Goal: Transaction & Acquisition: Purchase product/service

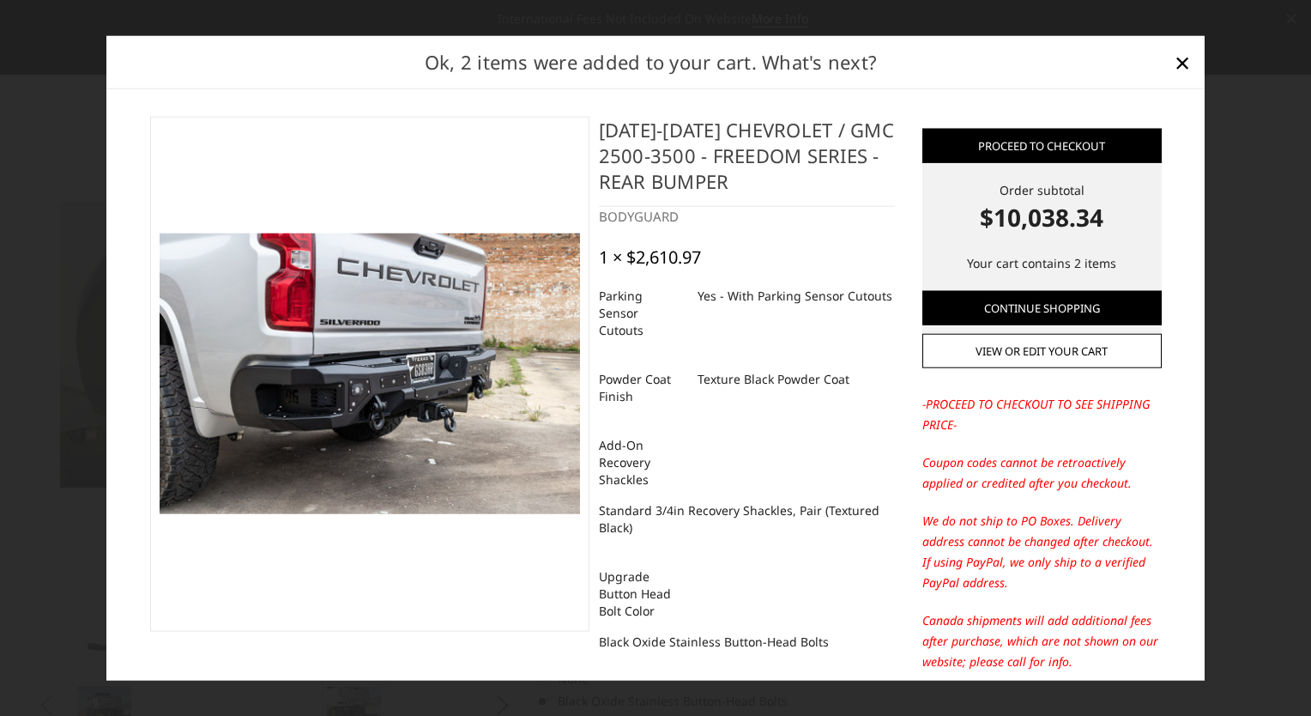
select select "2870"
select select "2872"
click at [1177, 67] on span "×" at bounding box center [1182, 61] width 15 height 37
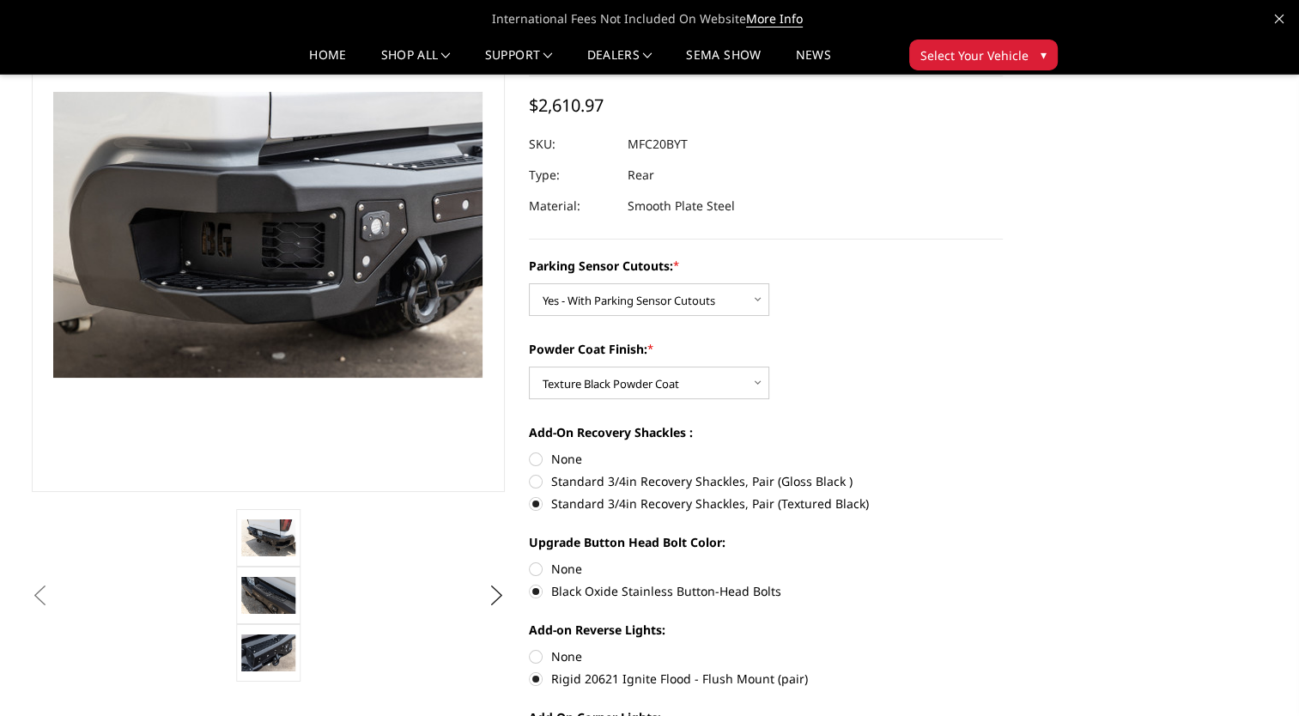
scroll to position [0, 0]
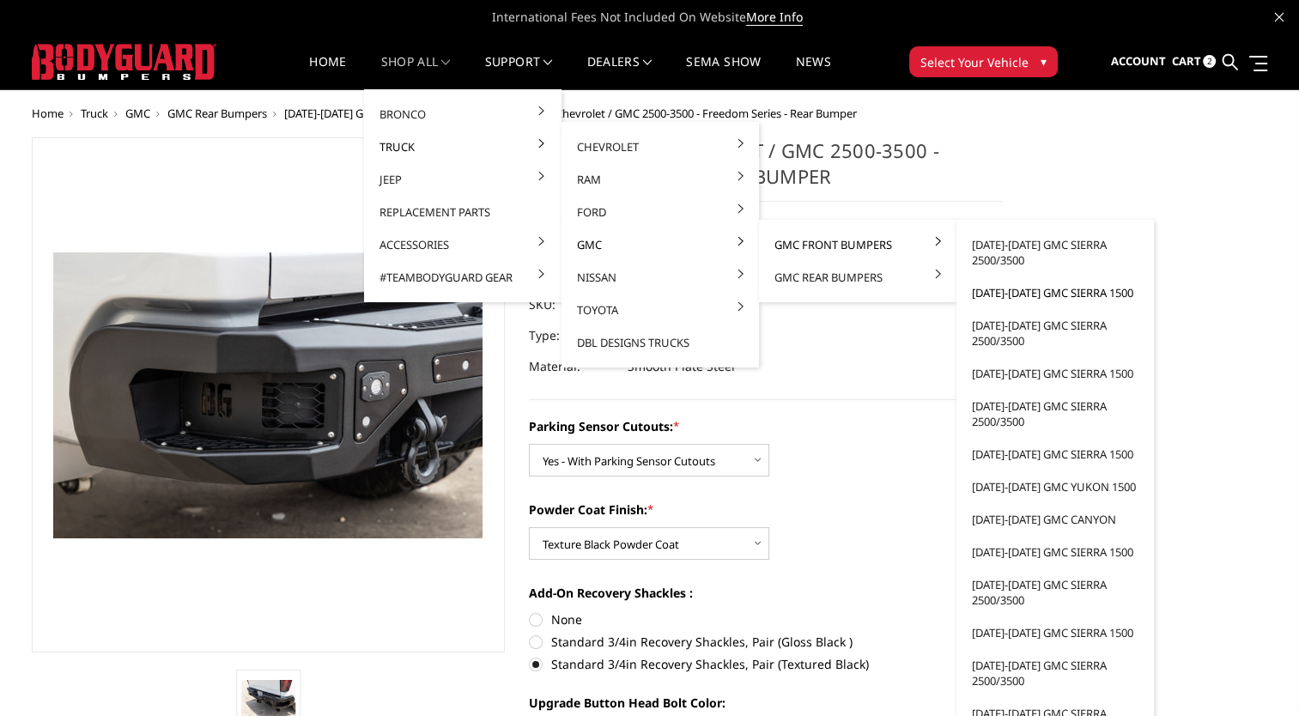
click at [1014, 294] on link "[DATE]-[DATE] GMC Sierra 1500" at bounding box center [1055, 292] width 184 height 33
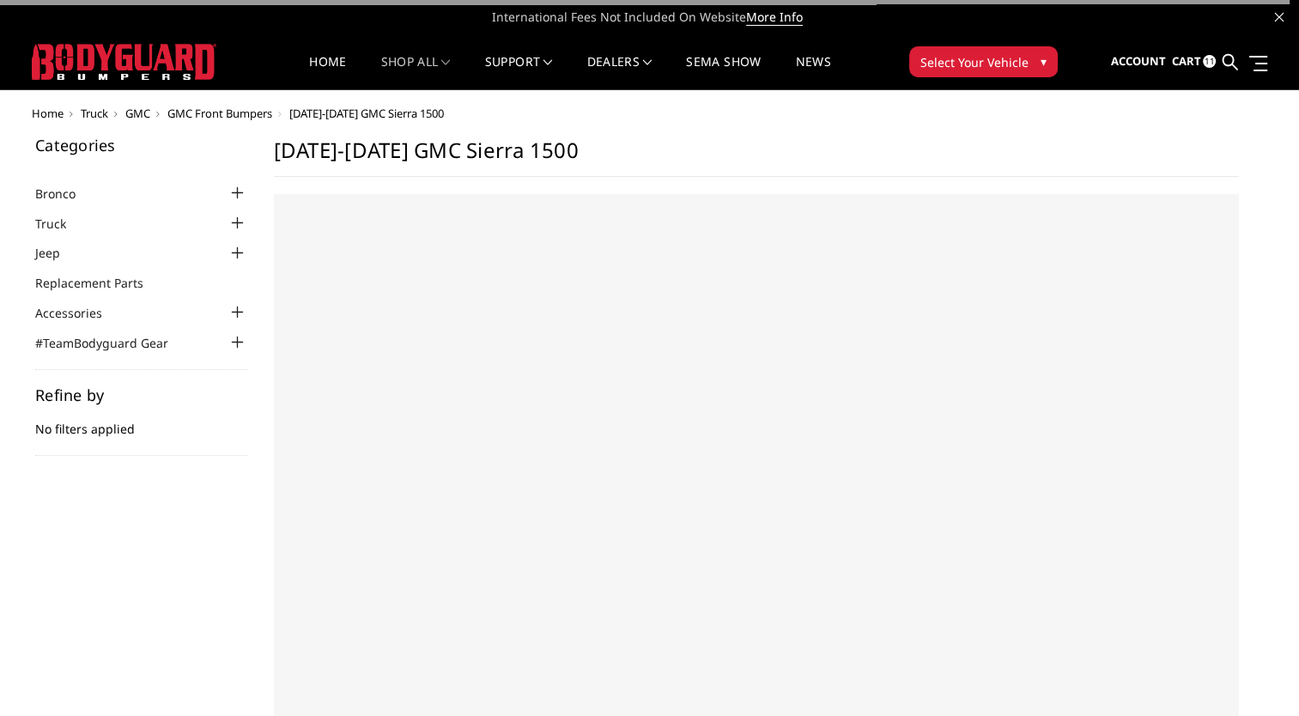
select select "US"
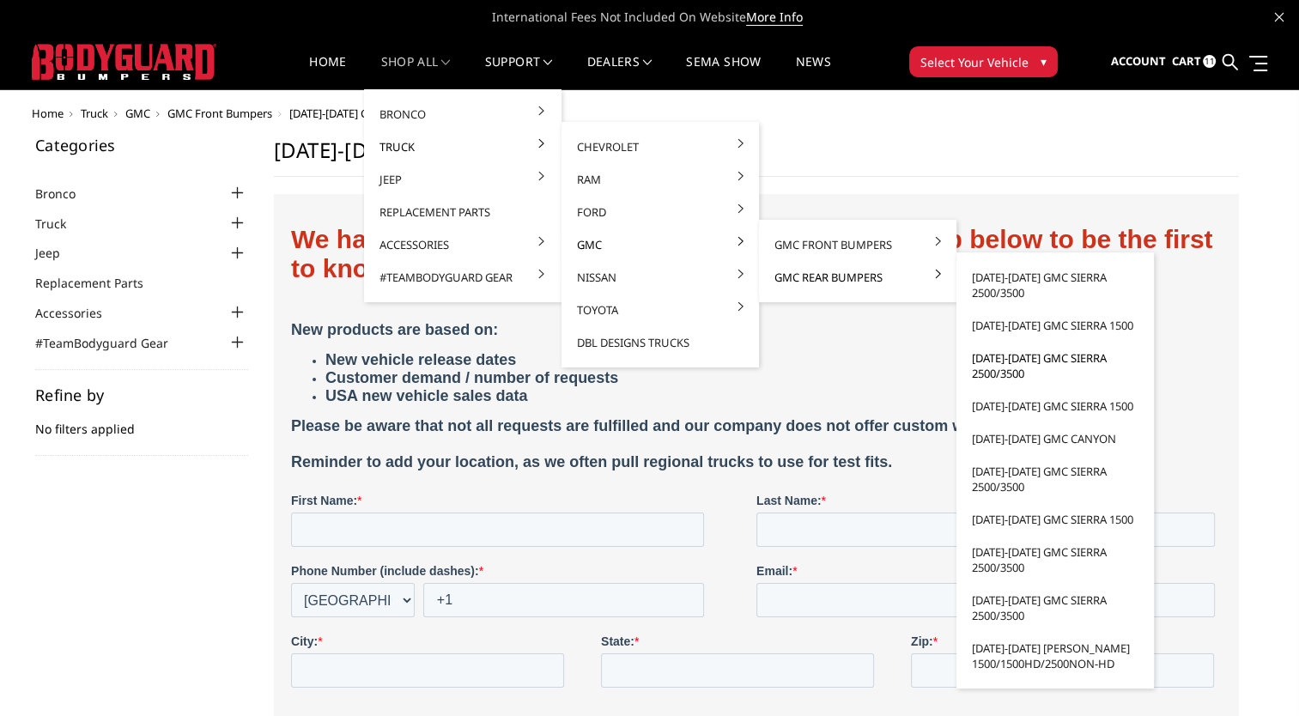
click at [1018, 361] on link "[DATE]-[DATE] GMC Sierra 2500/3500" at bounding box center [1055, 366] width 184 height 48
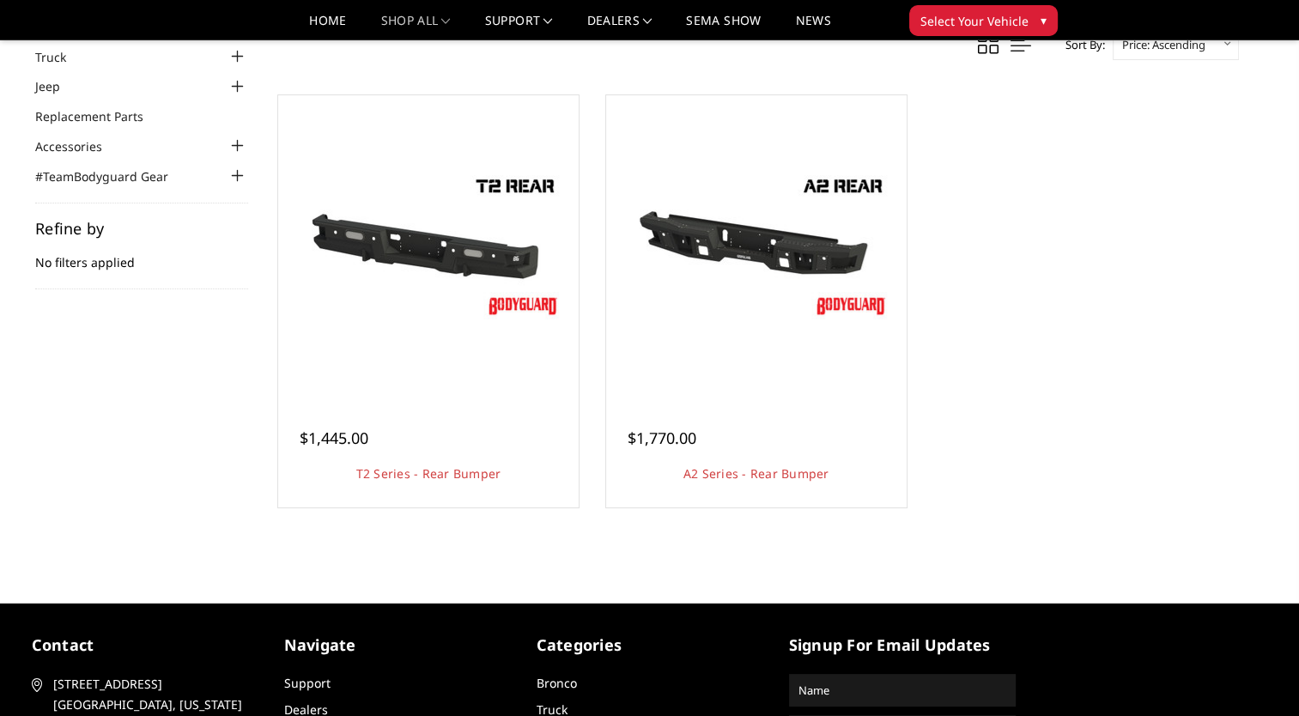
scroll to position [117, 0]
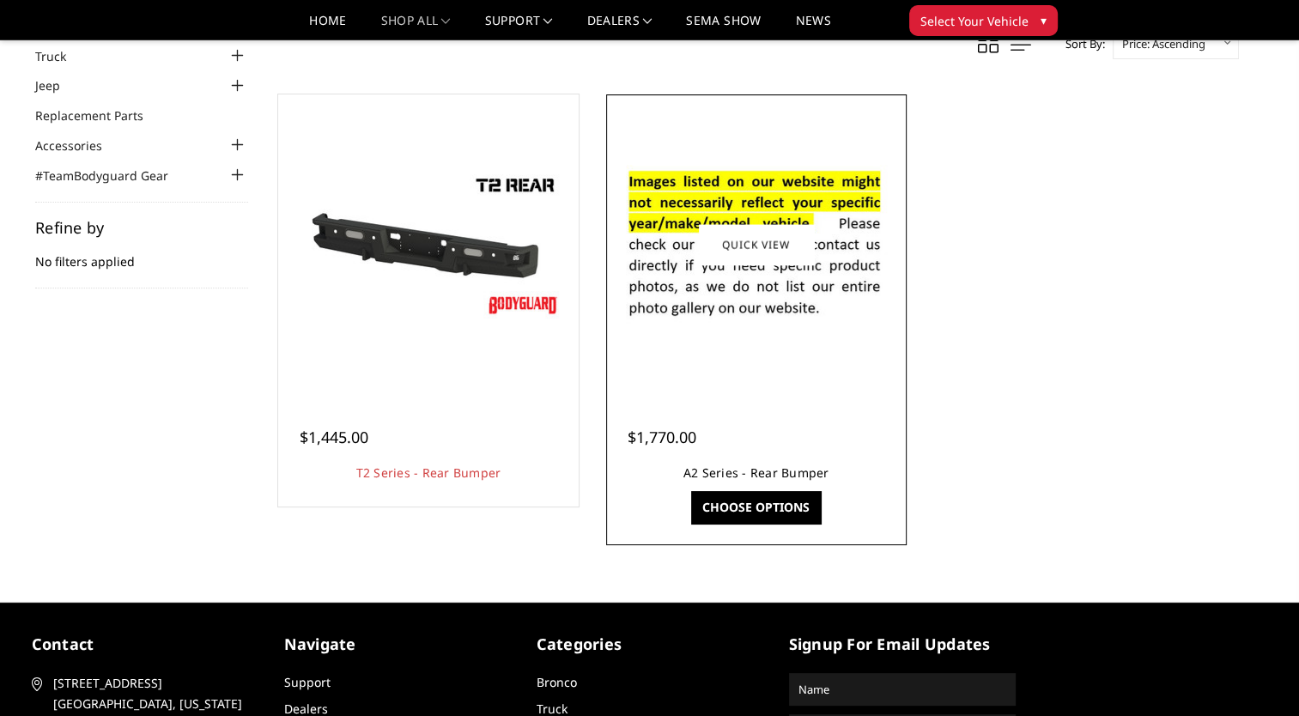
click at [794, 473] on link "A2 Series - Rear Bumper" at bounding box center [756, 472] width 146 height 16
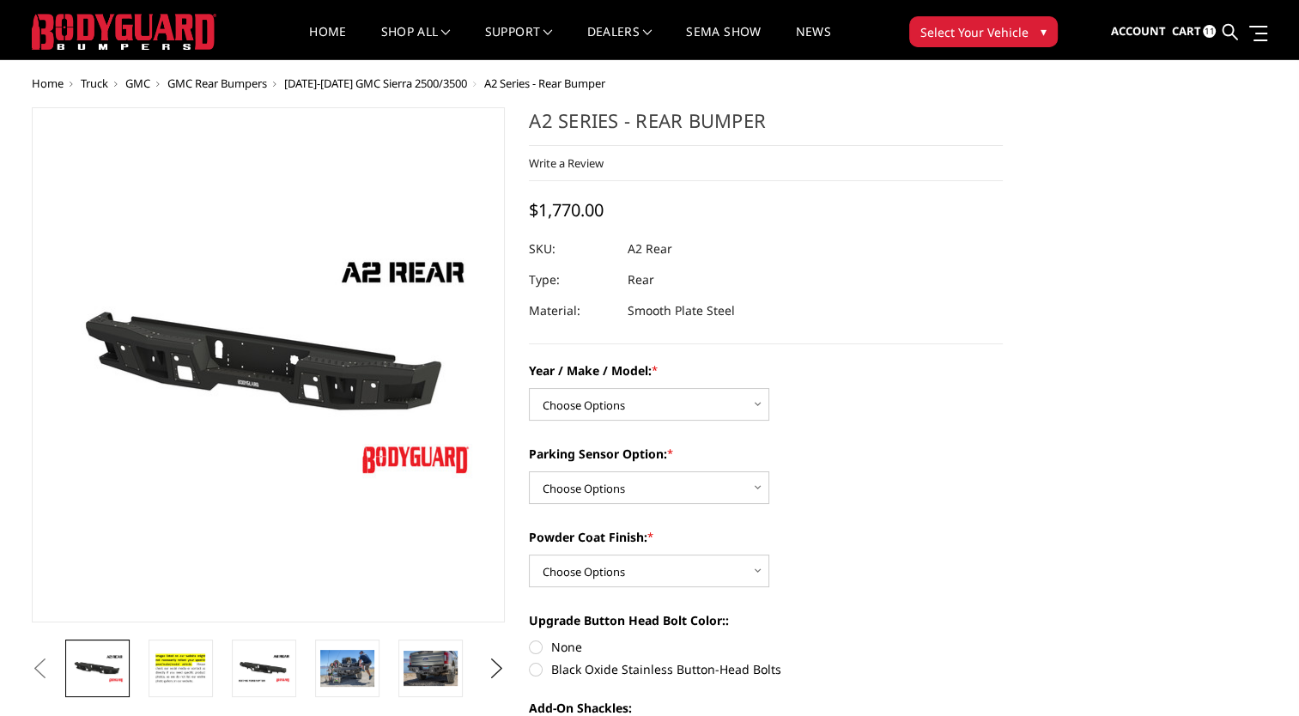
scroll to position [29, 0]
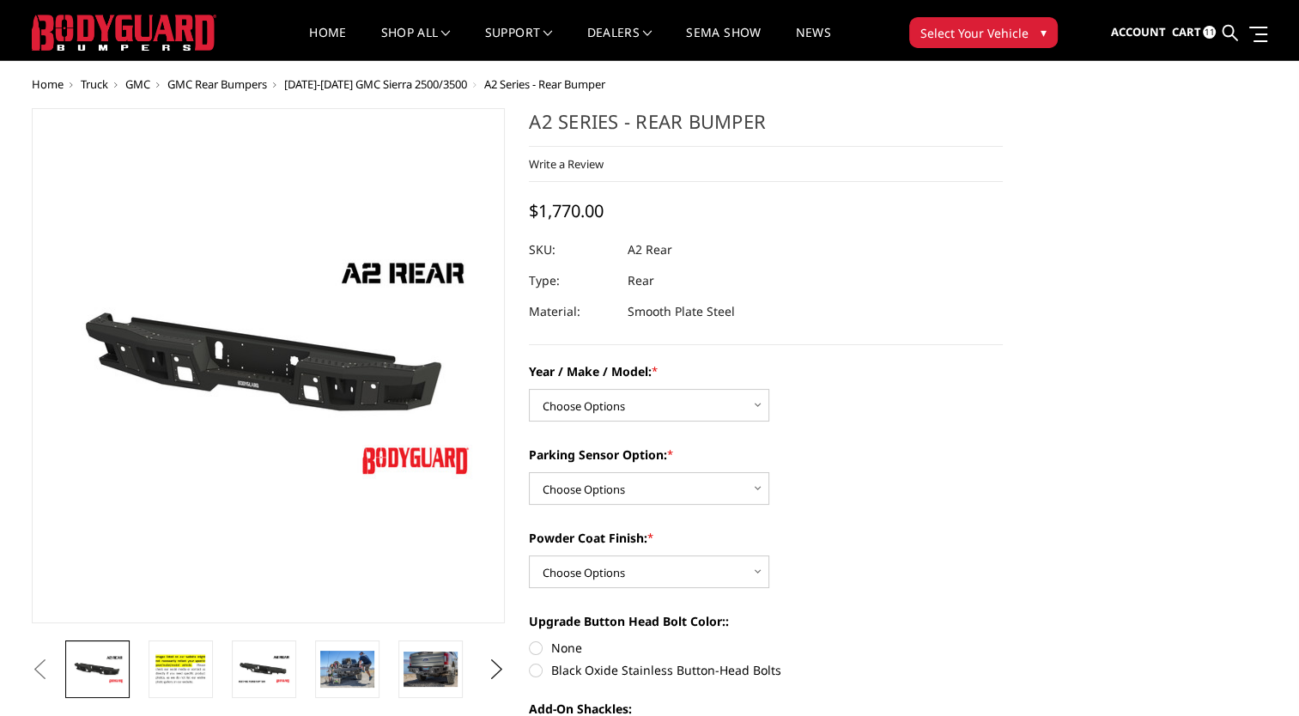
click at [1196, 33] on span "Cart" at bounding box center [1185, 31] width 29 height 15
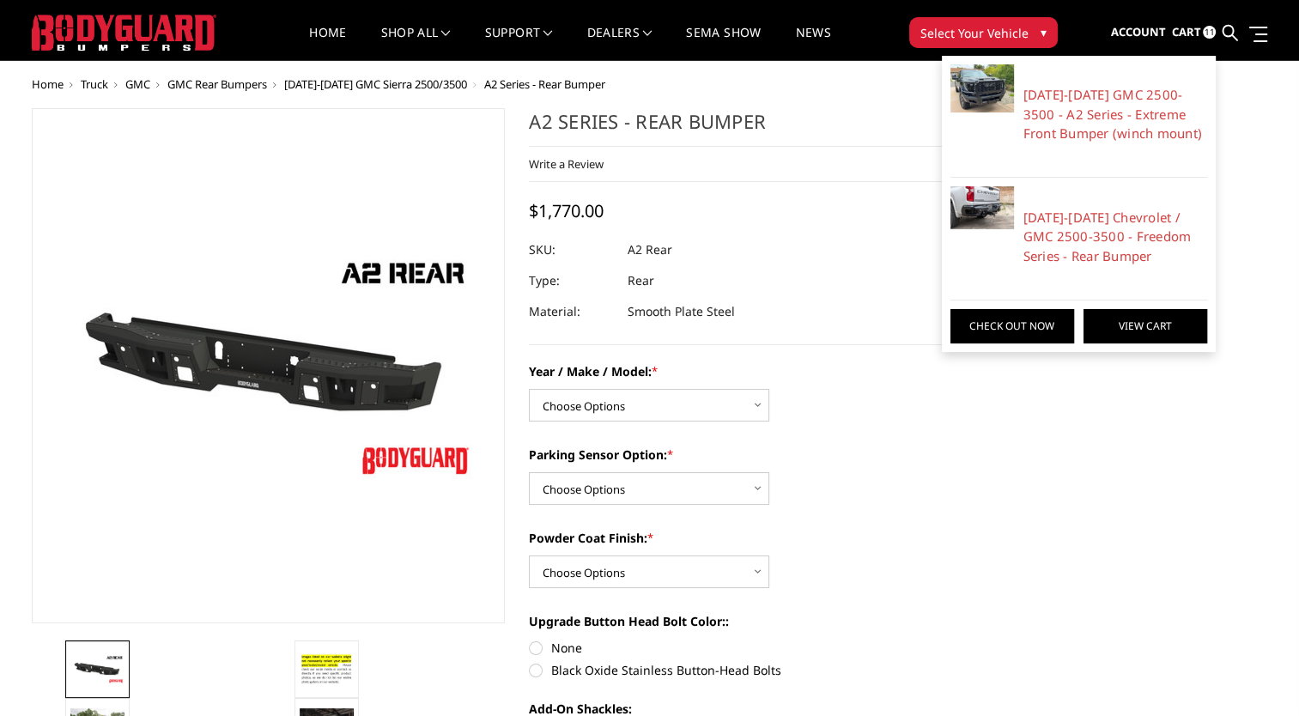
click at [1118, 318] on link "View Cart" at bounding box center [1145, 326] width 124 height 34
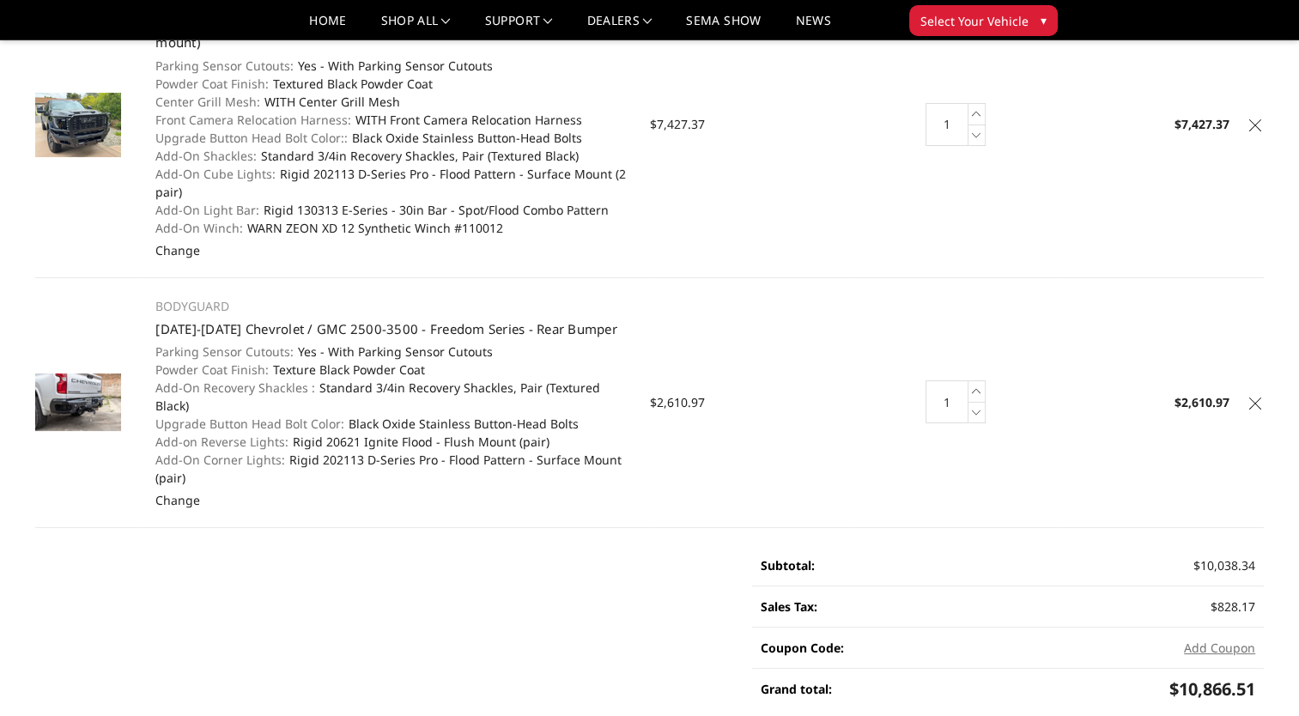
scroll to position [223, 0]
click at [1256, 397] on icon at bounding box center [1255, 403] width 12 height 12
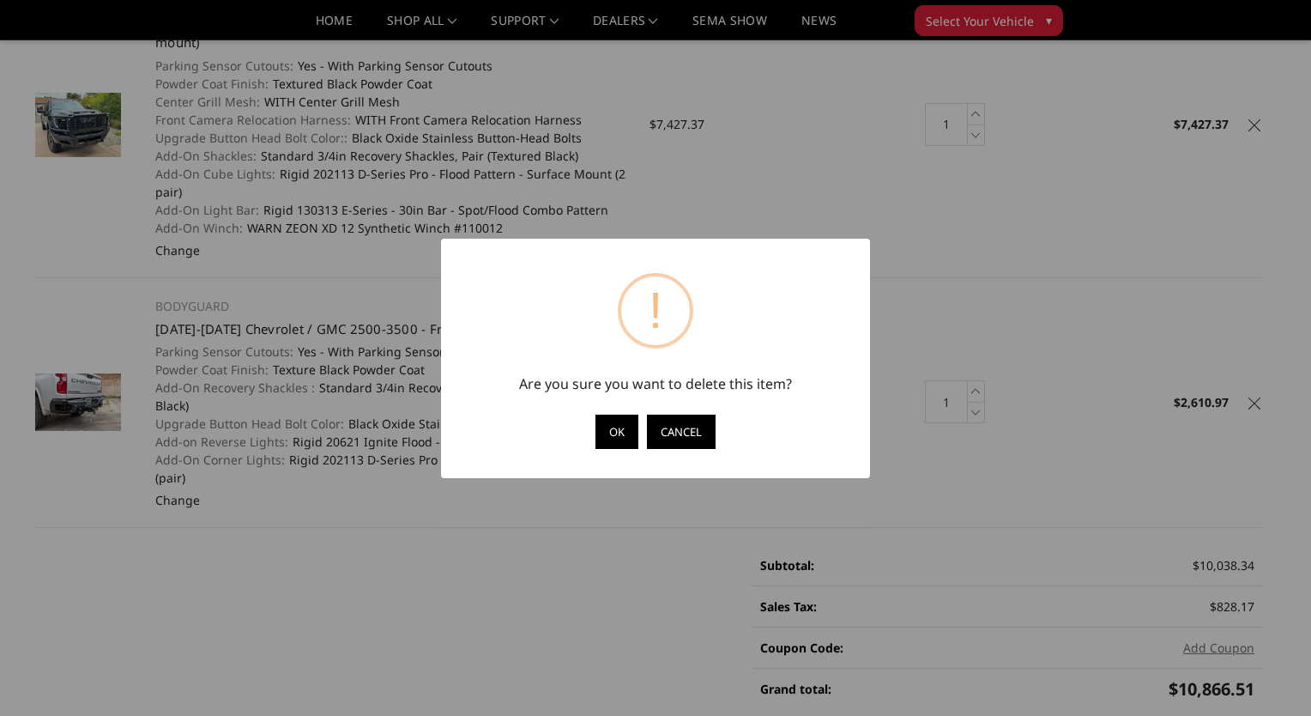
click at [678, 435] on button "Cancel" at bounding box center [681, 432] width 69 height 34
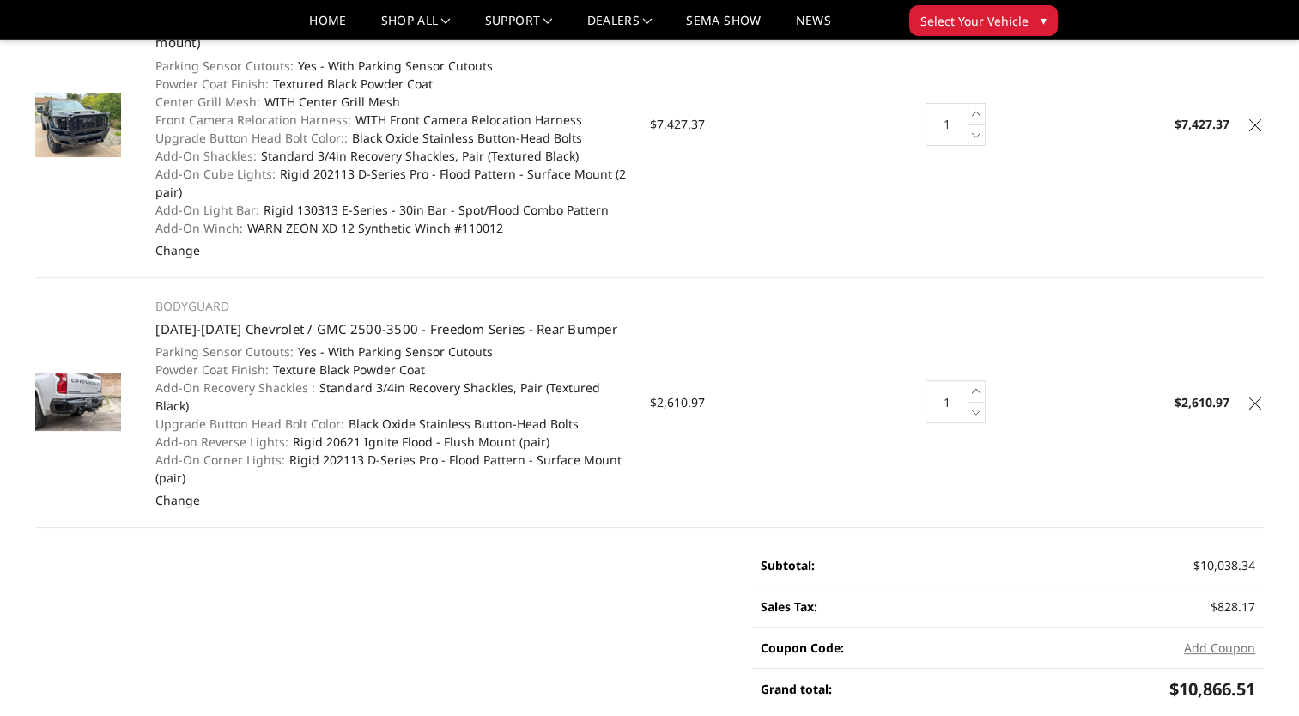
click at [1253, 397] on icon at bounding box center [1255, 403] width 12 height 12
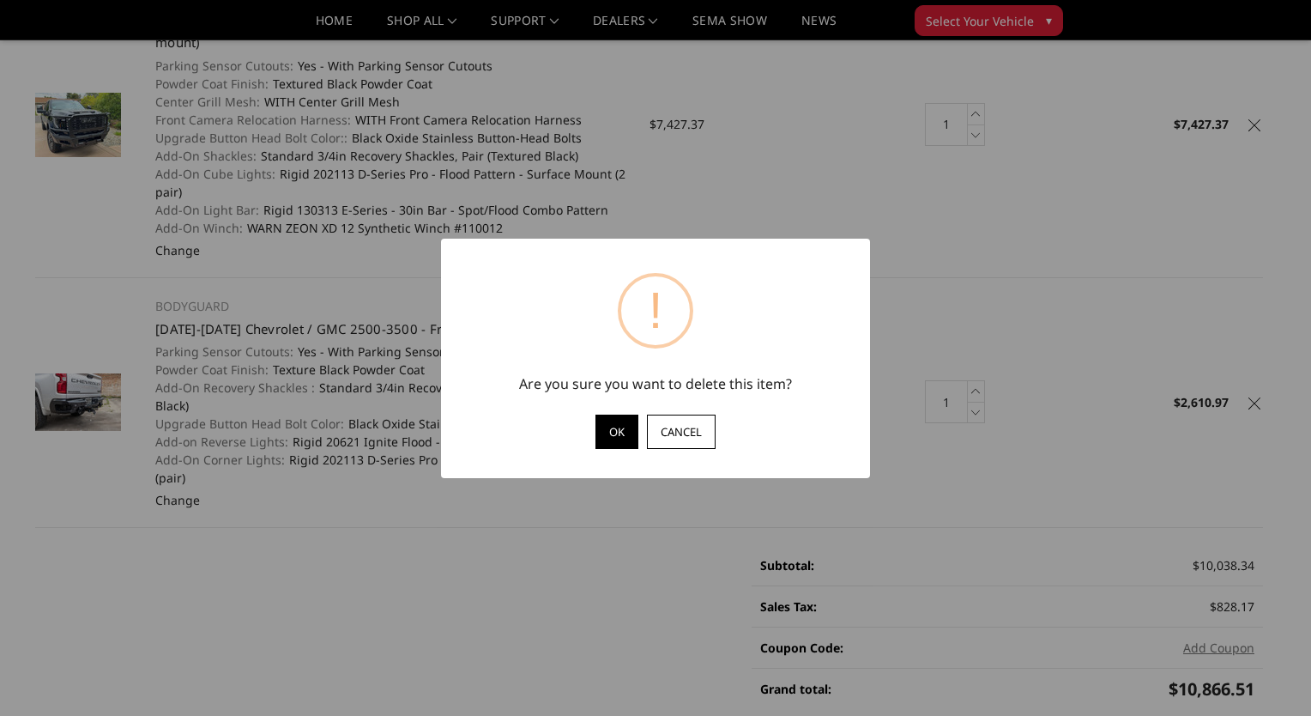
click at [623, 439] on button "OK" at bounding box center [617, 432] width 43 height 34
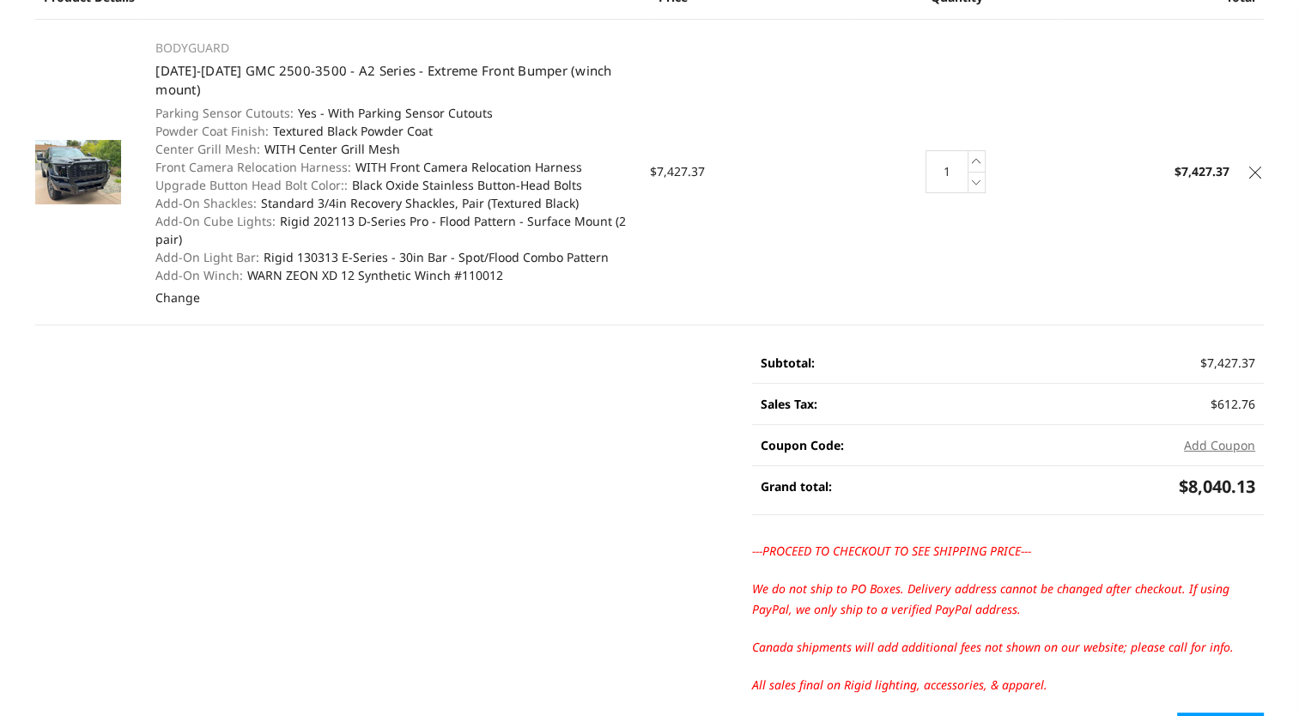
scroll to position [0, 0]
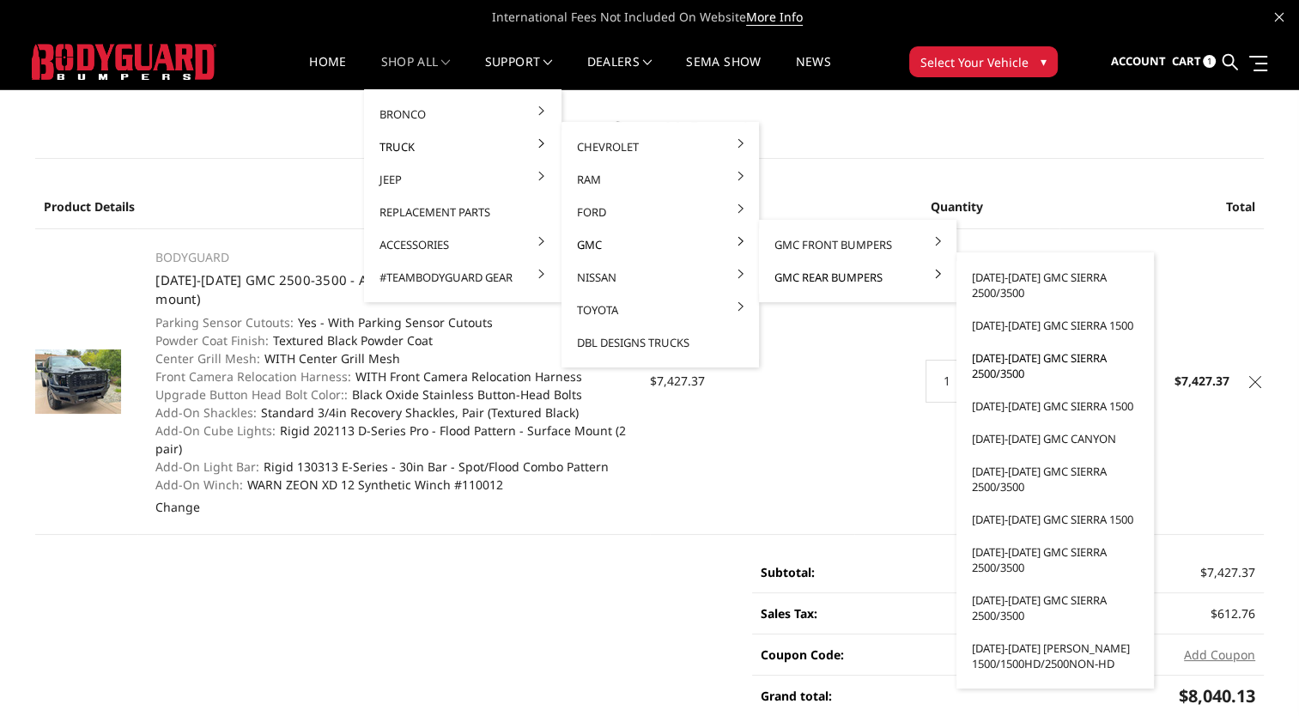
click at [1008, 365] on link "[DATE]-[DATE] GMC Sierra 2500/3500" at bounding box center [1055, 366] width 184 height 48
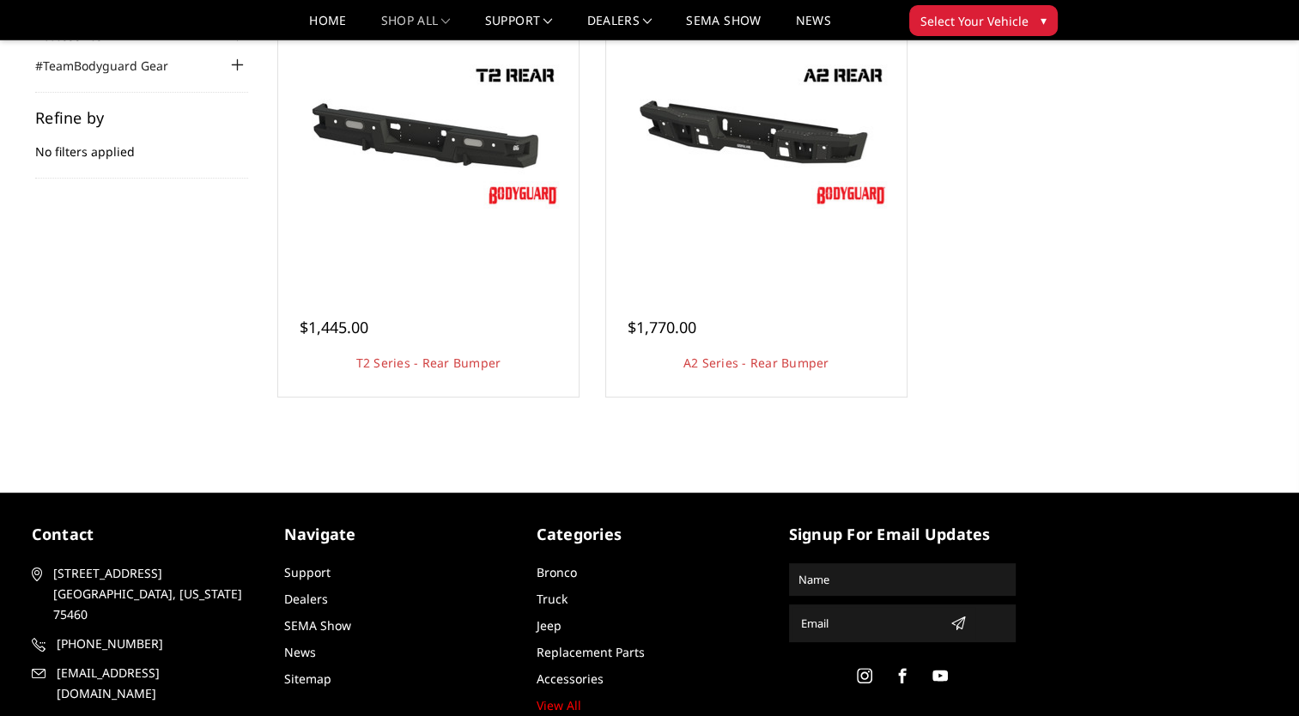
scroll to position [228, 0]
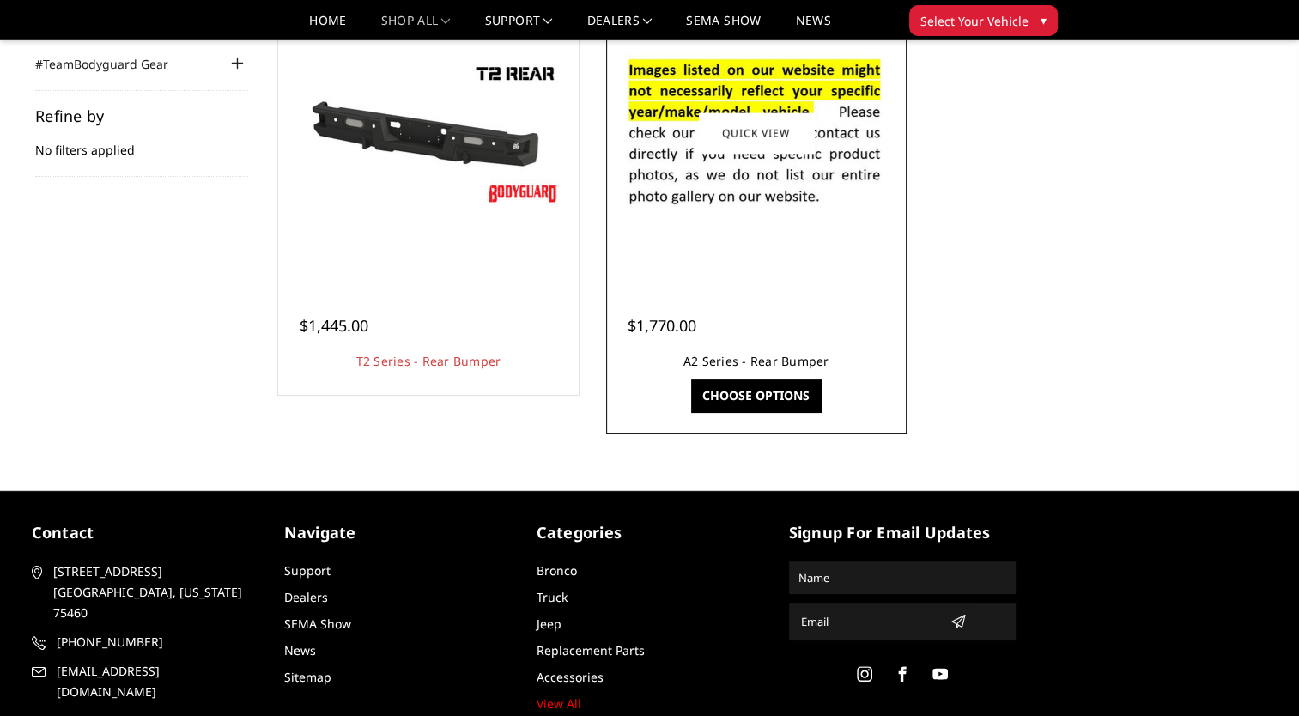
click at [767, 365] on link "A2 Series - Rear Bumper" at bounding box center [756, 361] width 146 height 16
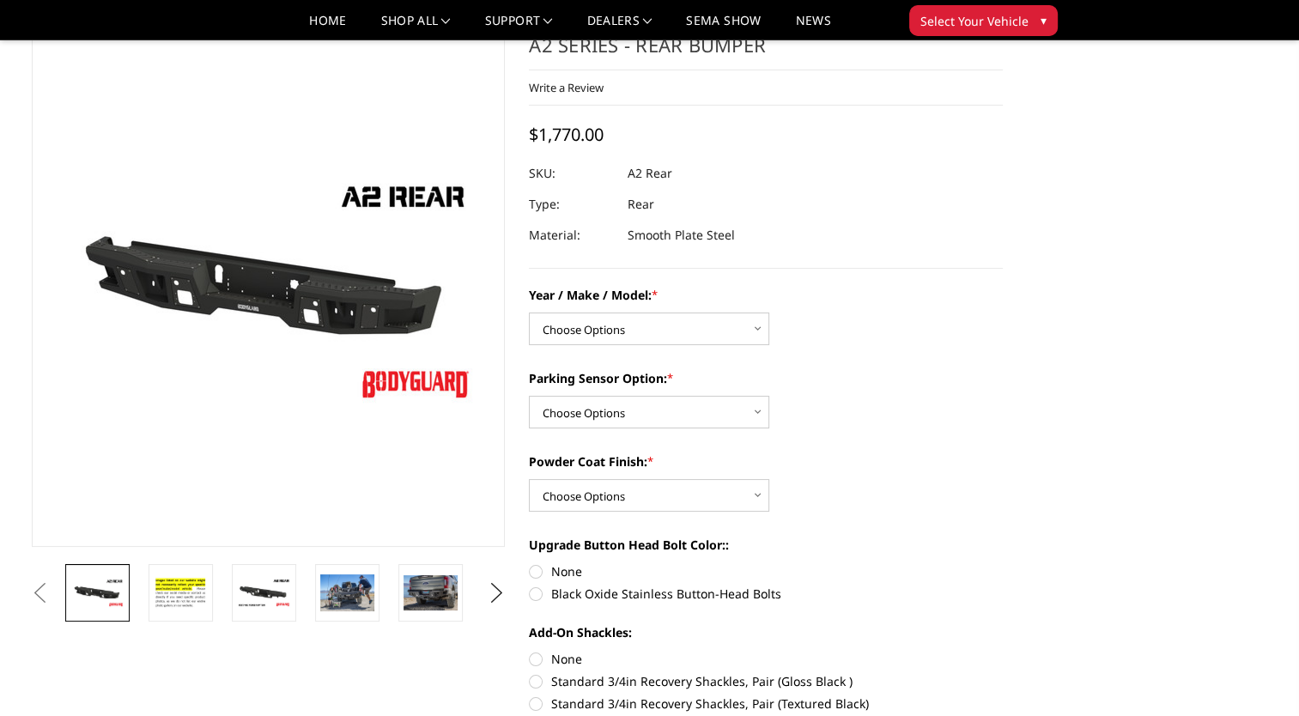
scroll to position [58, 0]
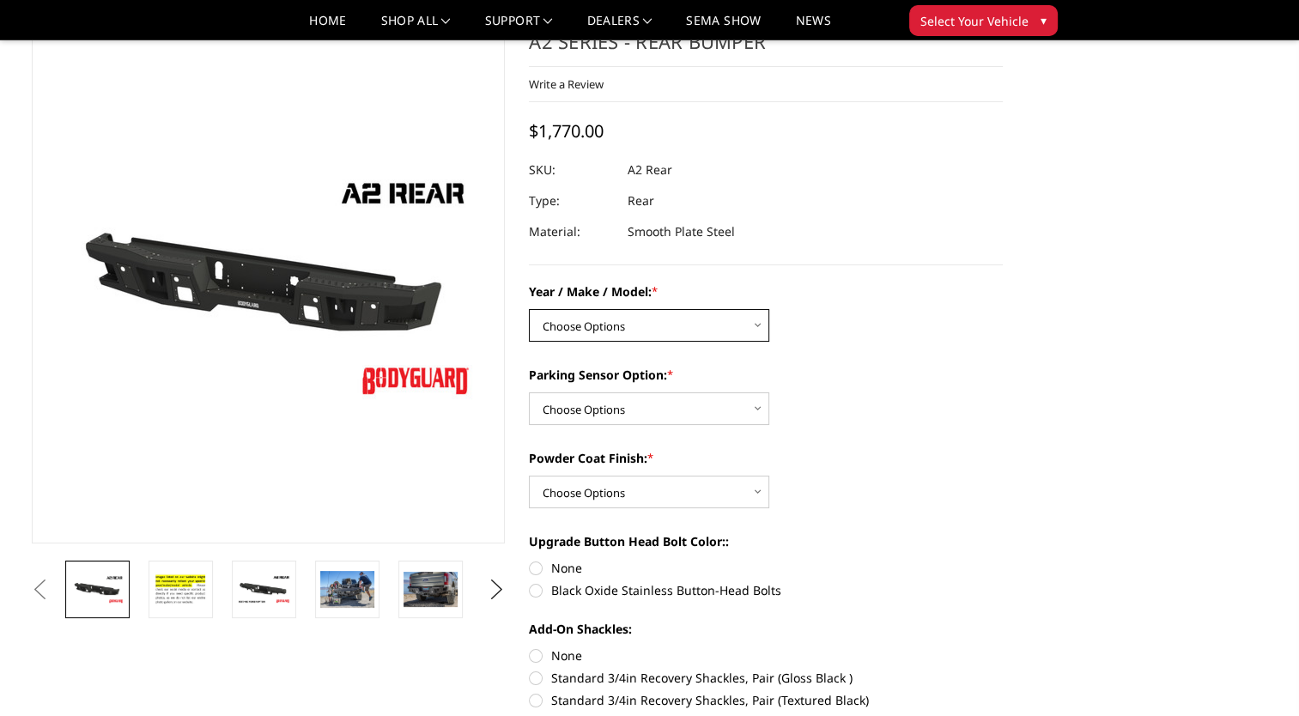
click at [748, 318] on select "Choose Options Chevrolet/GMC 20-24 2500 / 3500 Chevrolet/GMC 15-19 2500 / 3500 …" at bounding box center [649, 325] width 240 height 33
select select "1462"
click at [529, 309] on select "Choose Options Chevrolet/GMC 20-24 2500 / 3500 Chevrolet/GMC 15-19 2500 / 3500 …" at bounding box center [649, 325] width 240 height 33
click at [718, 370] on label "Parking Sensor Option: *" at bounding box center [766, 375] width 474 height 18
click at [718, 392] on select "Choose Options Yes - With sensor cutouts No - Without sensor cutouts" at bounding box center [649, 408] width 240 height 33
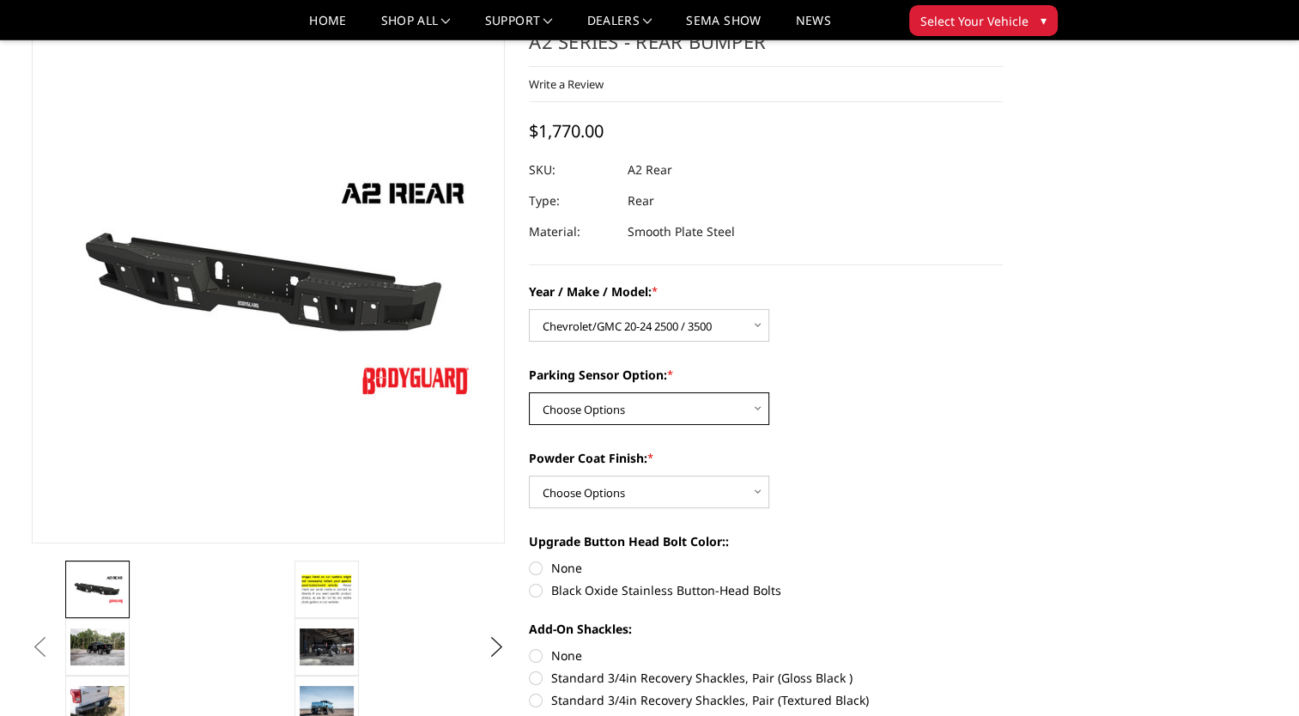
click at [707, 407] on select "Choose Options Yes - With sensor cutouts No - Without sensor cutouts" at bounding box center [649, 408] width 240 height 33
select select "564"
click at [529, 392] on select "Choose Options Yes - With sensor cutouts No - Without sensor cutouts" at bounding box center [649, 408] width 240 height 33
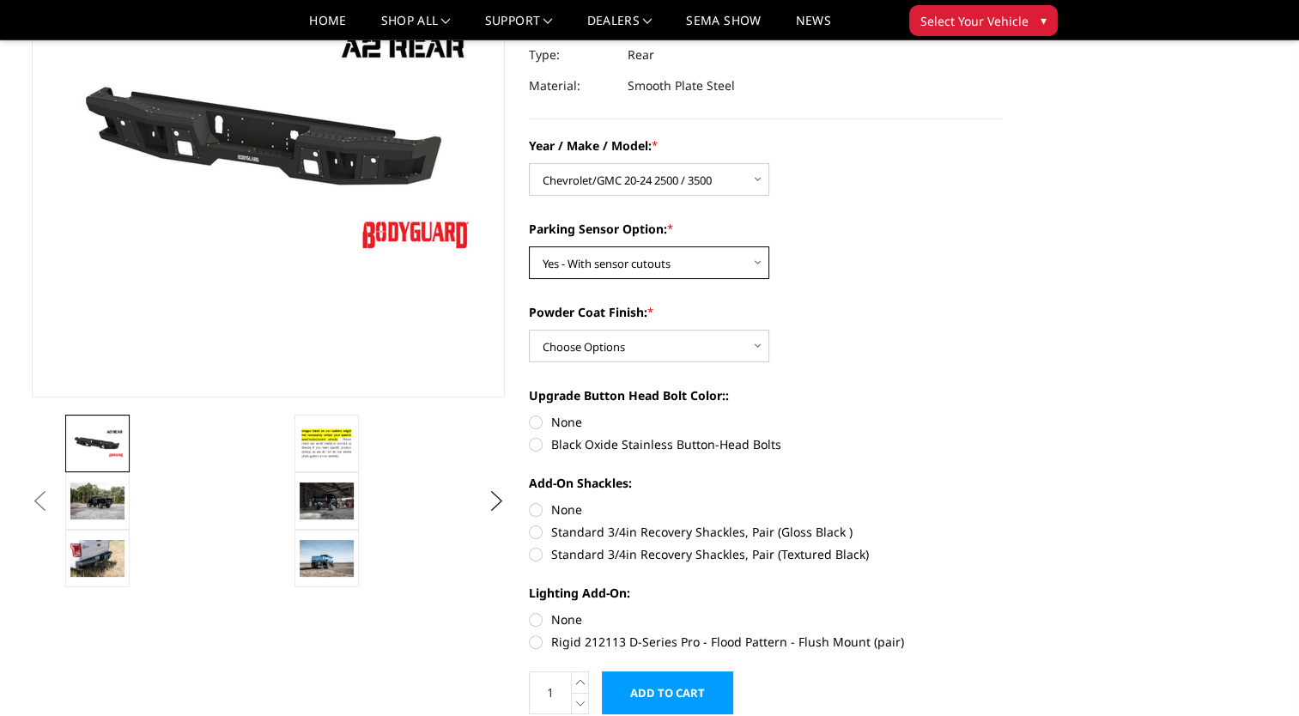
scroll to position [199, 0]
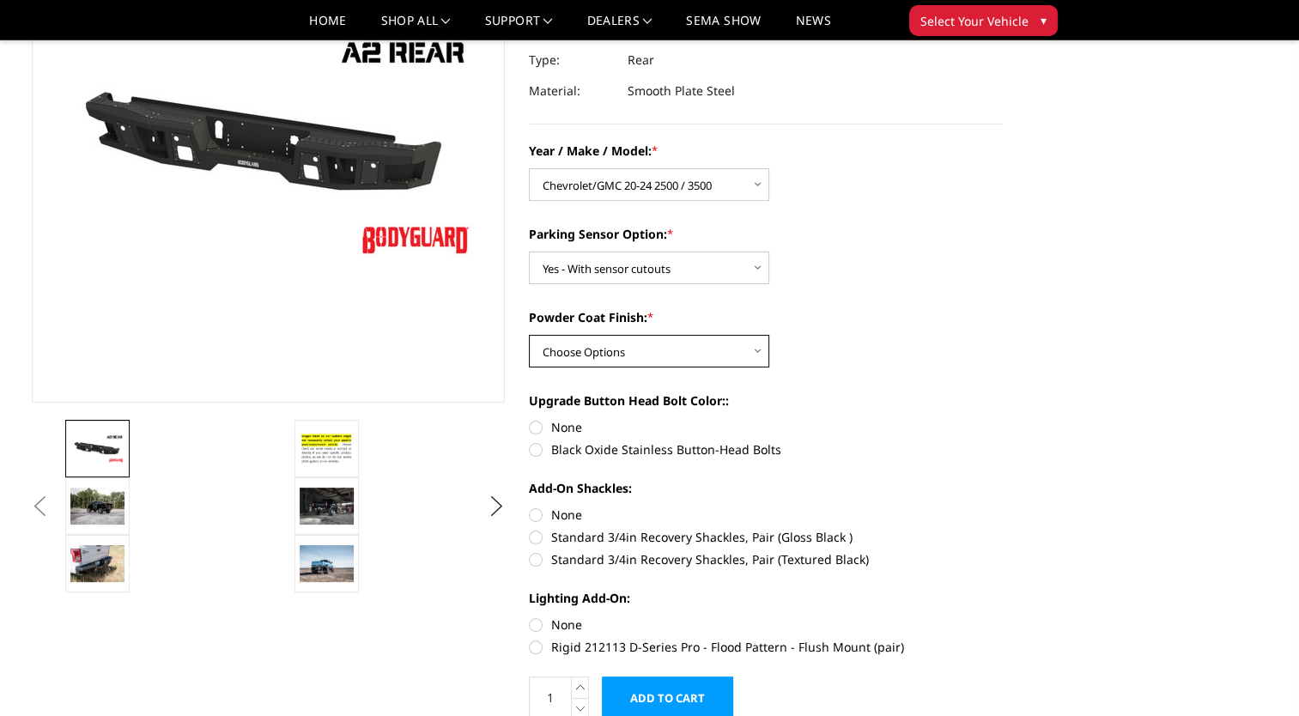
click at [690, 349] on select "Choose Options Bare metal (included) Texture black powder coat" at bounding box center [649, 351] width 240 height 33
click at [529, 335] on select "Choose Options Bare metal (included) Texture black powder coat" at bounding box center [649, 351] width 240 height 33
select select "549"
click at [586, 453] on label "Black Oxide Stainless Button-Head Bolts" at bounding box center [766, 449] width 474 height 18
click at [1002, 419] on input "Black Oxide Stainless Button-Head Bolts" at bounding box center [1002, 418] width 1 height 1
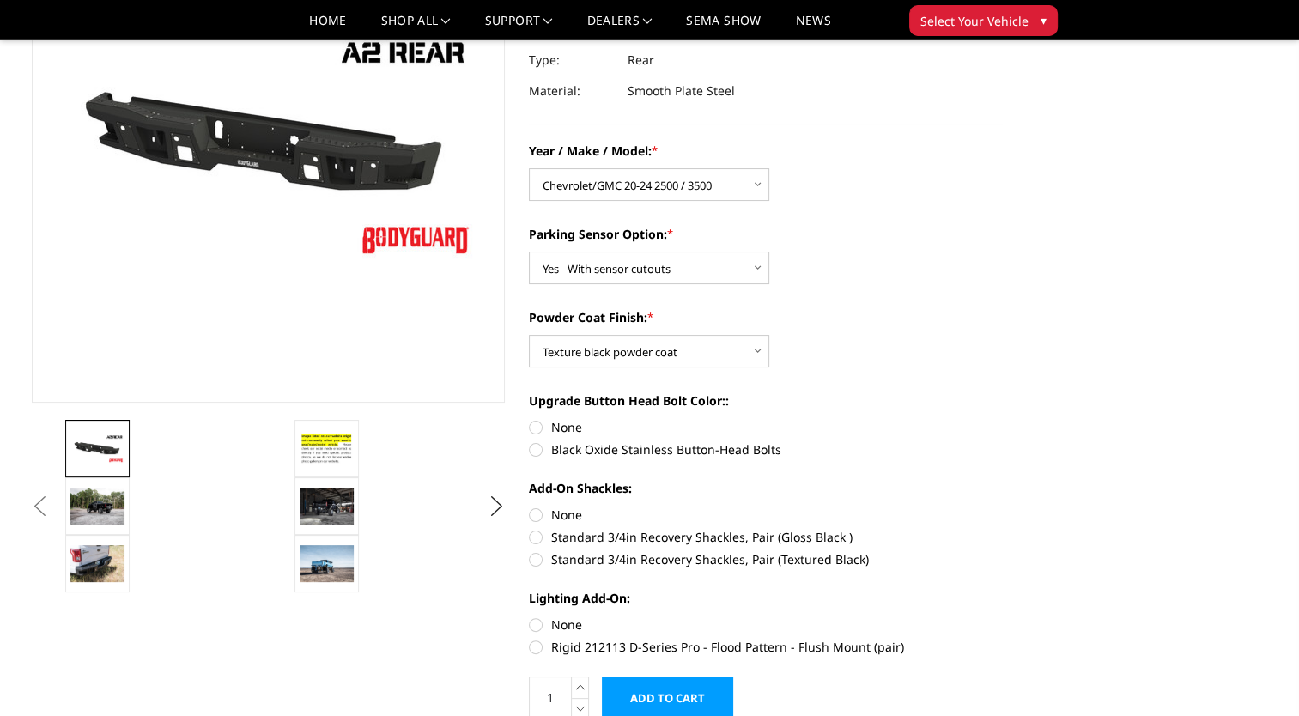
radio input "true"
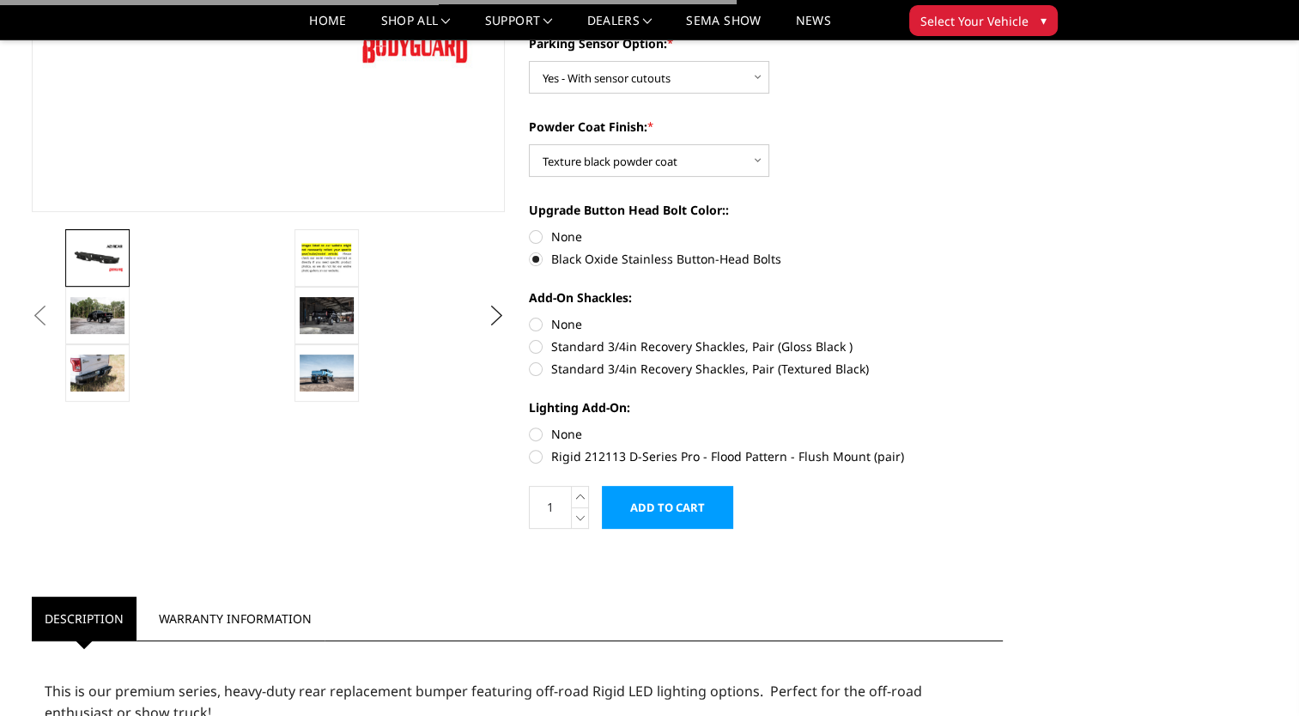
scroll to position [409, 0]
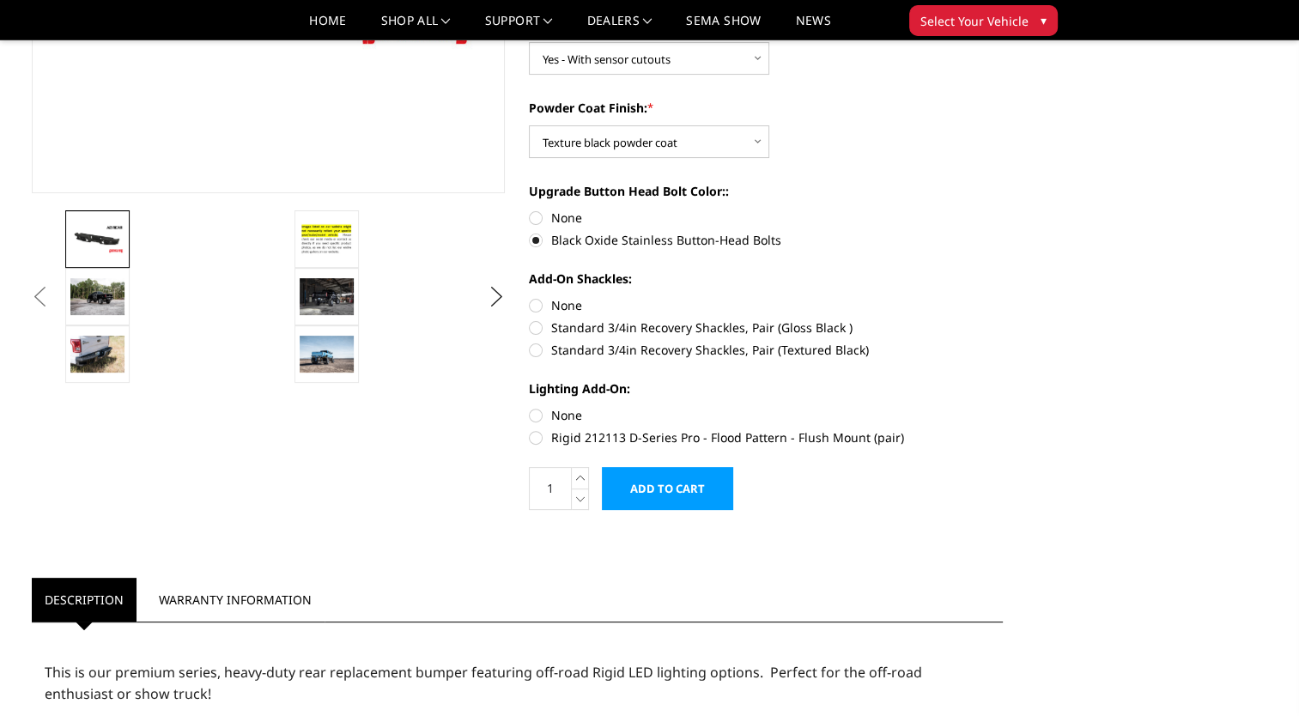
click at [697, 345] on label "Standard 3/4in Recovery Shackles, Pair (Textured Black)" at bounding box center [766, 350] width 474 height 18
click at [1002, 319] on input "Standard 3/4in Recovery Shackles, Pair (Textured Black)" at bounding box center [1002, 318] width 1 height 1
radio input "true"
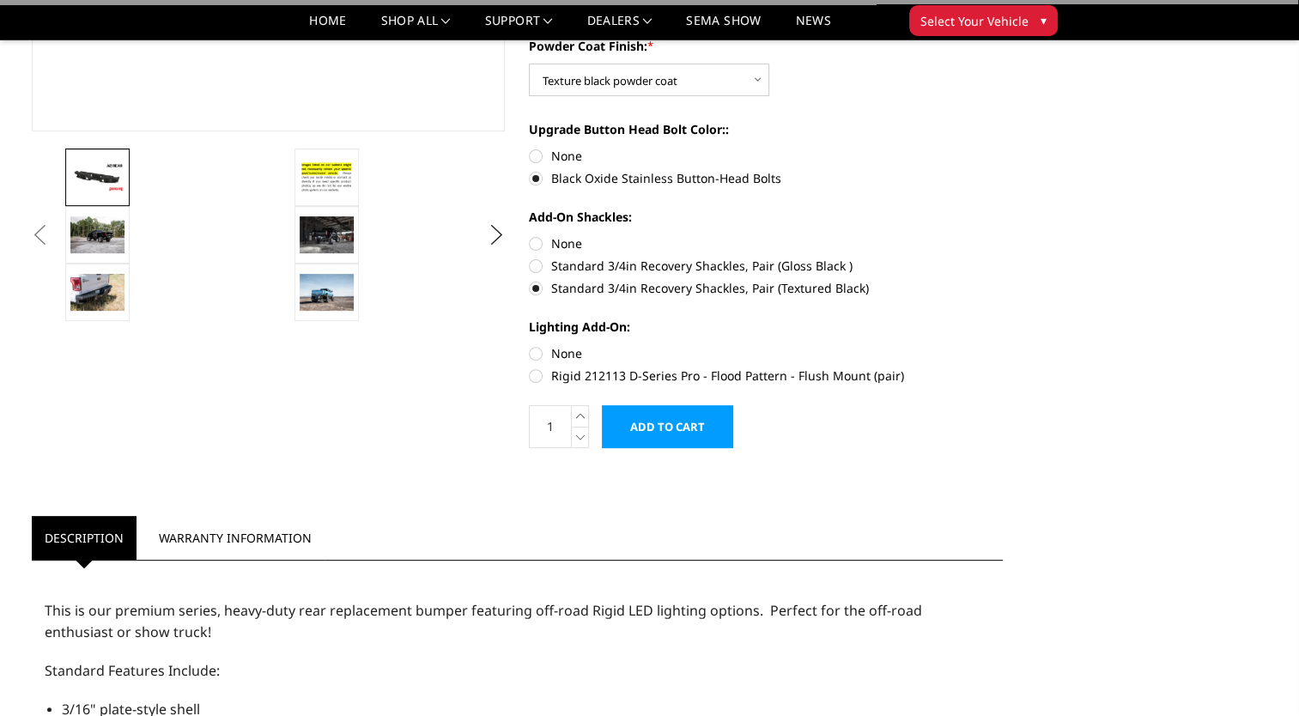
scroll to position [470, 0]
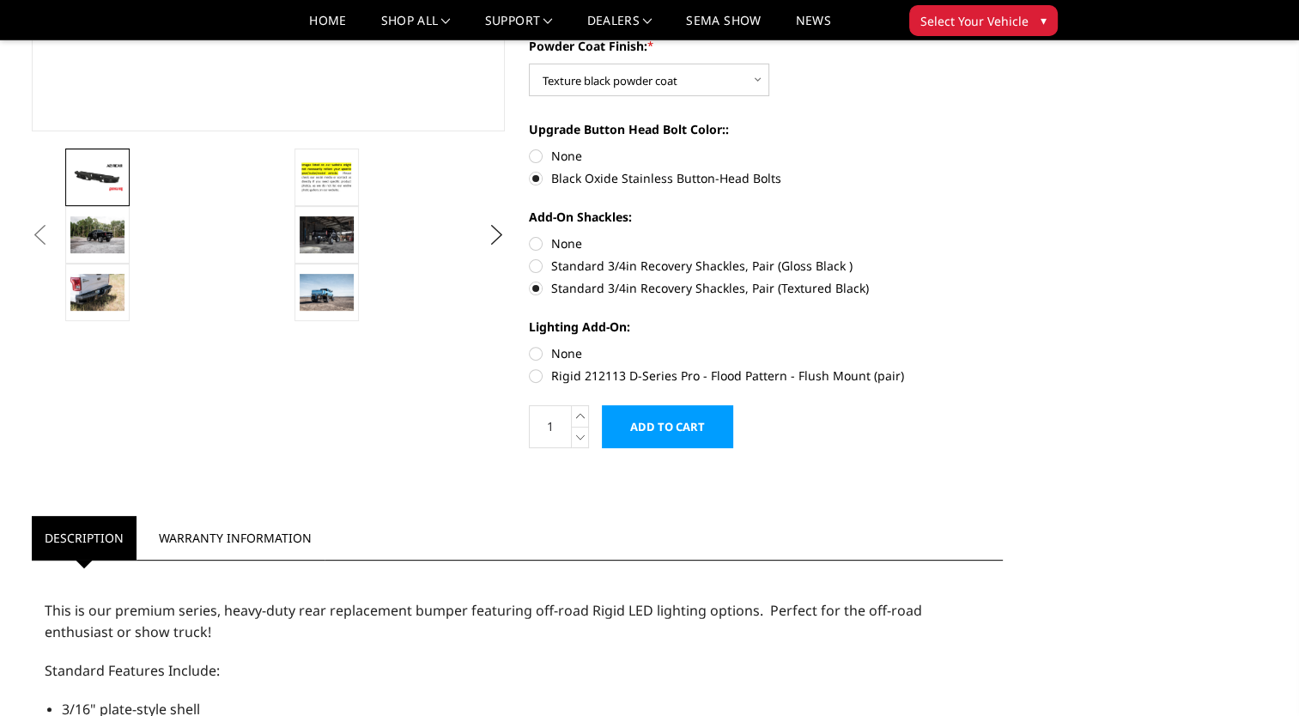
click at [697, 369] on label "Rigid 212113 D-Series Pro - Flood Pattern - Flush Mount (pair)" at bounding box center [766, 375] width 474 height 18
click at [1002, 345] on input "Rigid 212113 D-Series Pro - Flood Pattern - Flush Mount (pair)" at bounding box center [1002, 344] width 1 height 1
radio input "true"
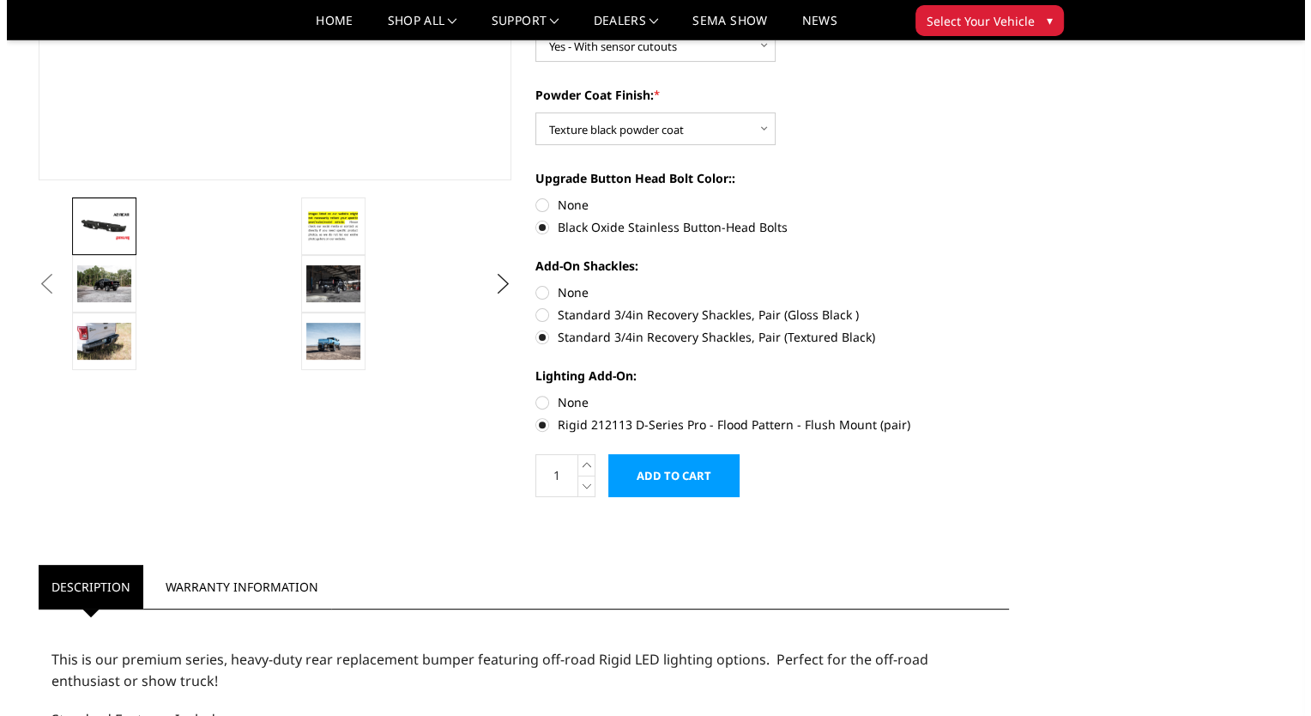
scroll to position [431, 0]
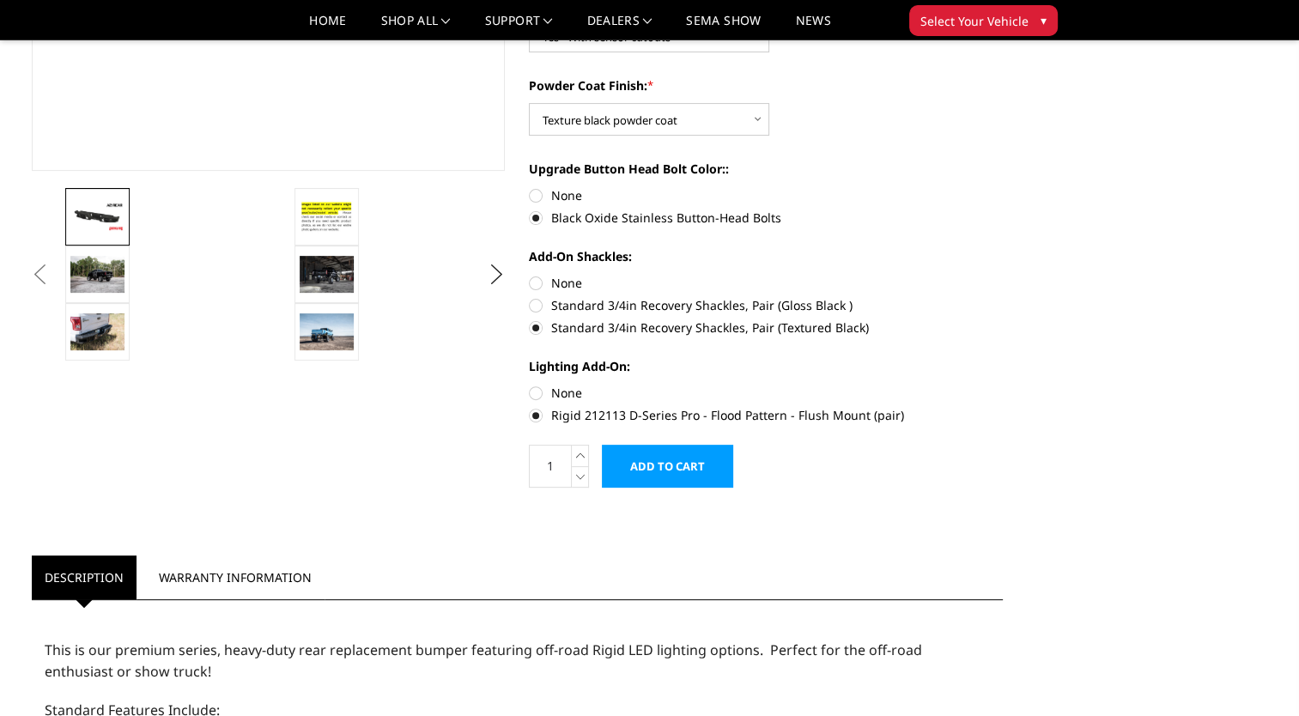
click at [669, 482] on input "Add to Cart" at bounding box center [667, 466] width 131 height 43
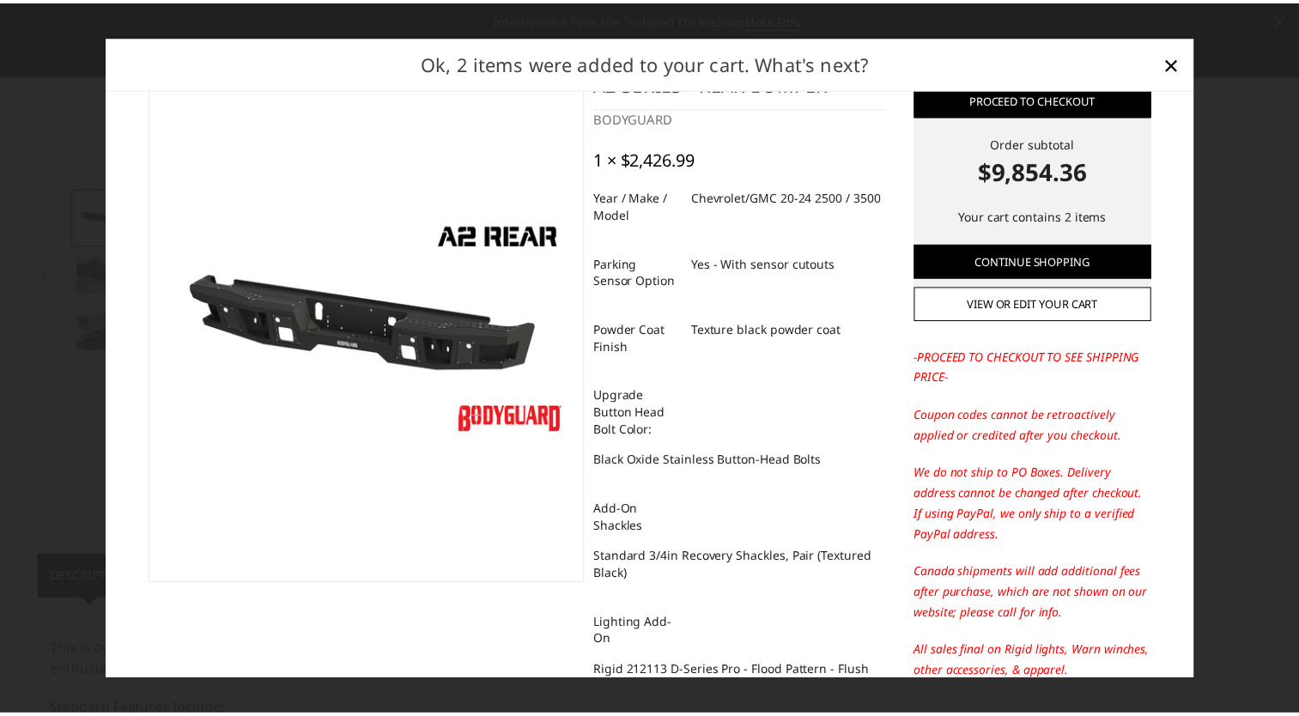
scroll to position [0, 0]
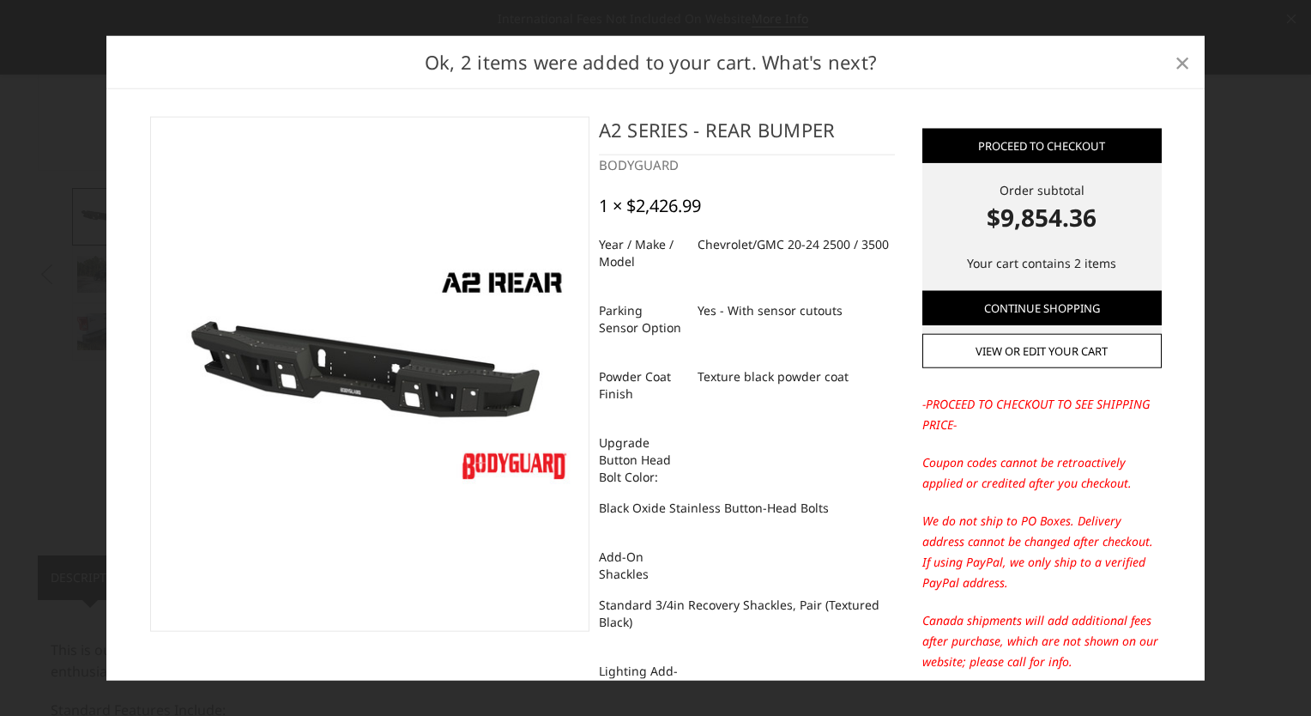
click at [1179, 58] on span "×" at bounding box center [1182, 61] width 15 height 37
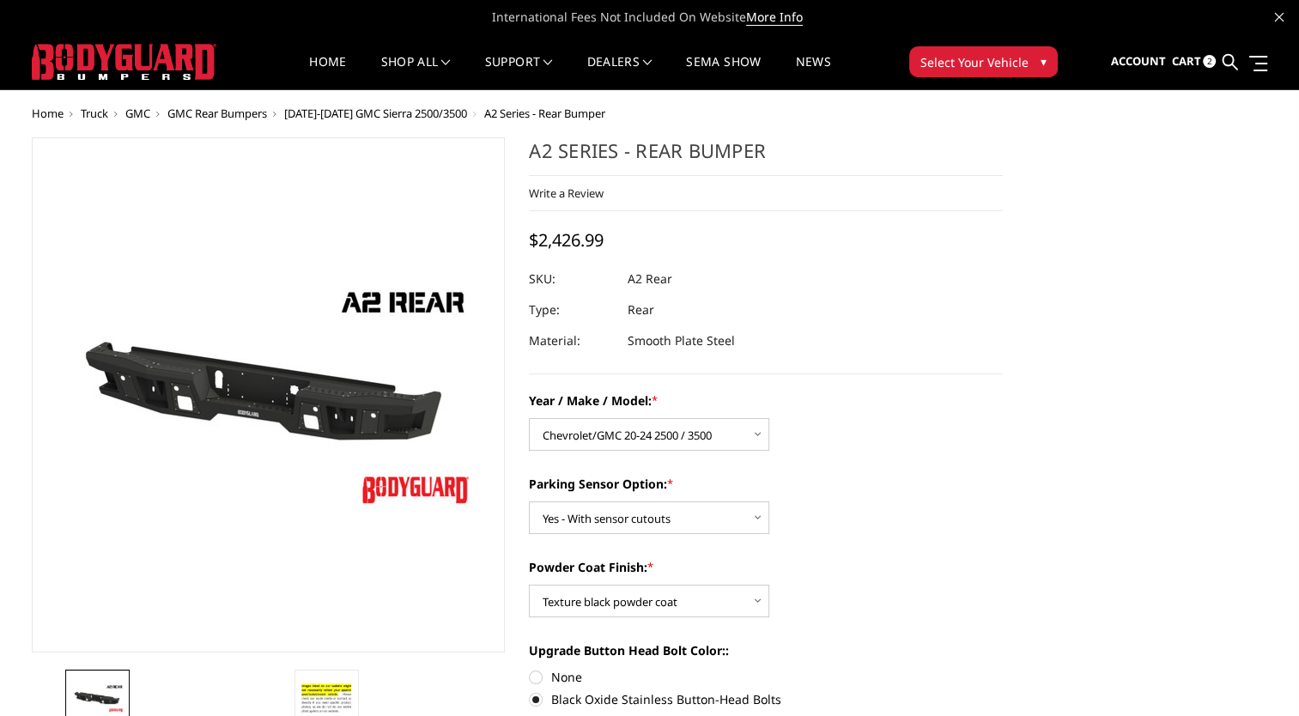
click at [1187, 56] on span "Cart" at bounding box center [1185, 60] width 29 height 15
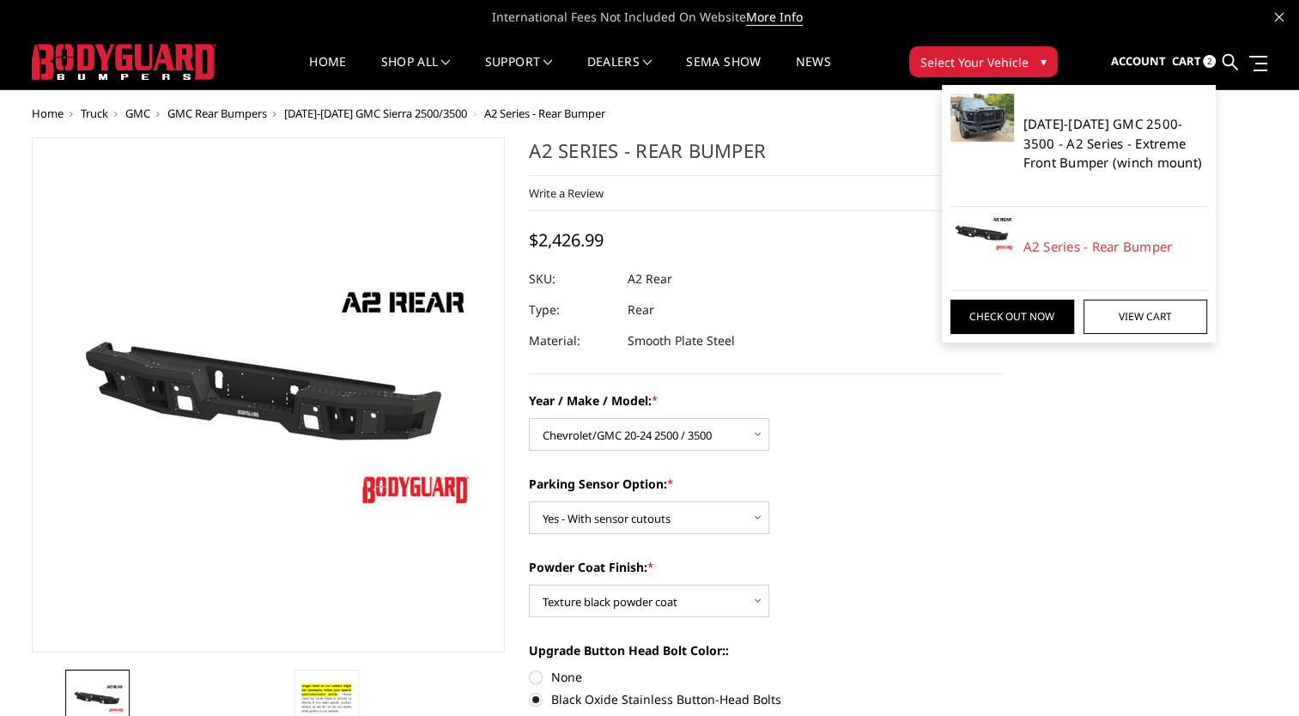
click at [1084, 153] on link "[DATE]-[DATE] GMC 2500-3500 - A2 Series - Extreme Front Bumper (winch mount)" at bounding box center [1115, 143] width 185 height 58
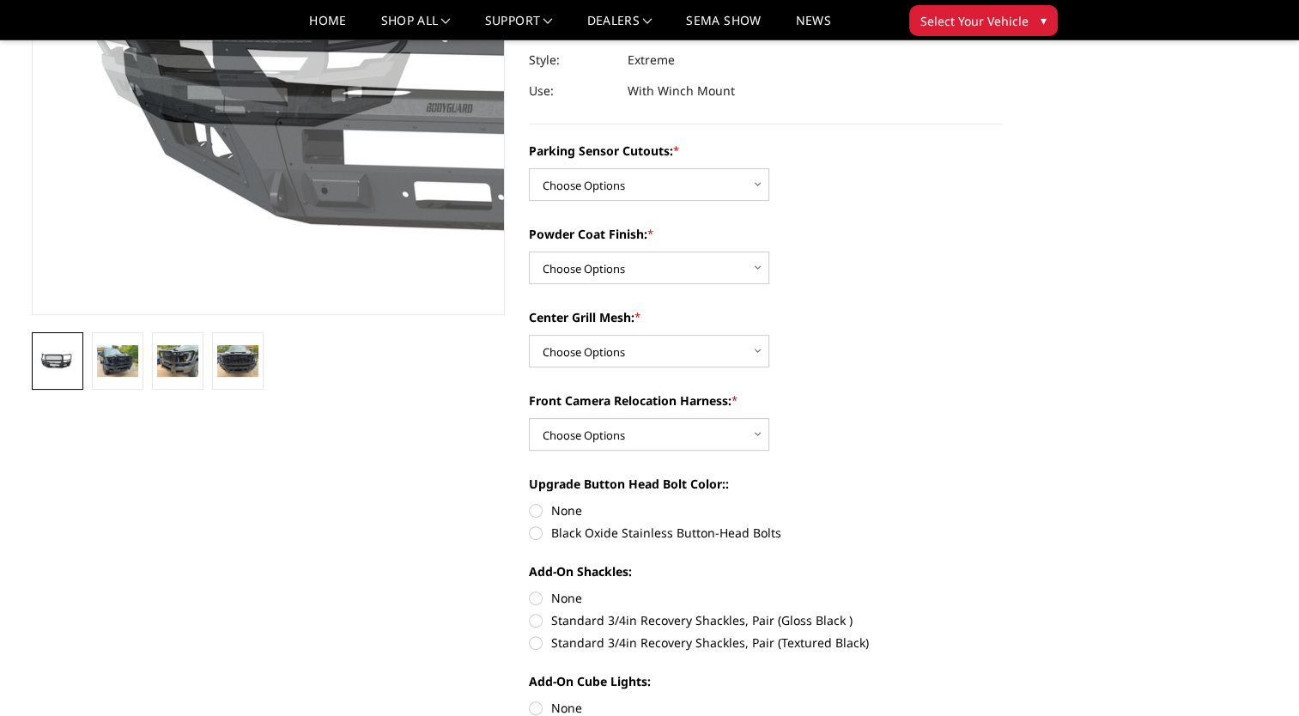
scroll to position [288, 0]
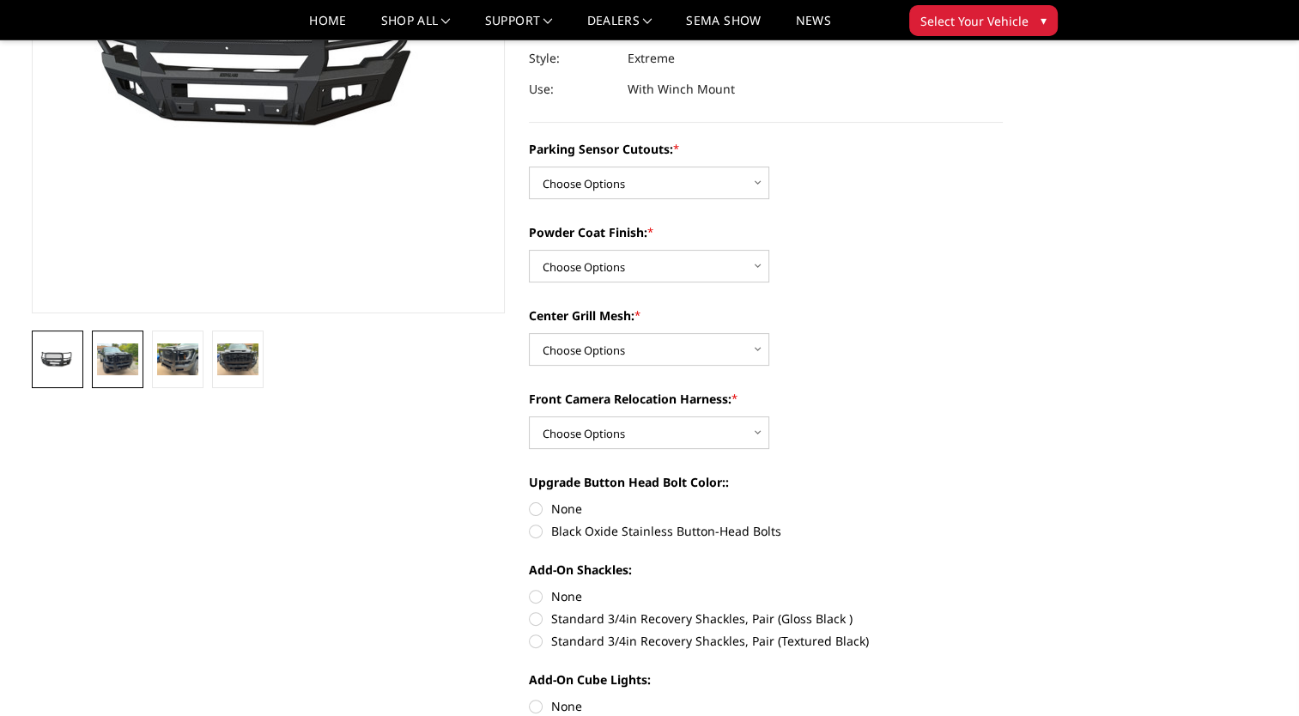
click at [120, 367] on img at bounding box center [117, 358] width 41 height 31
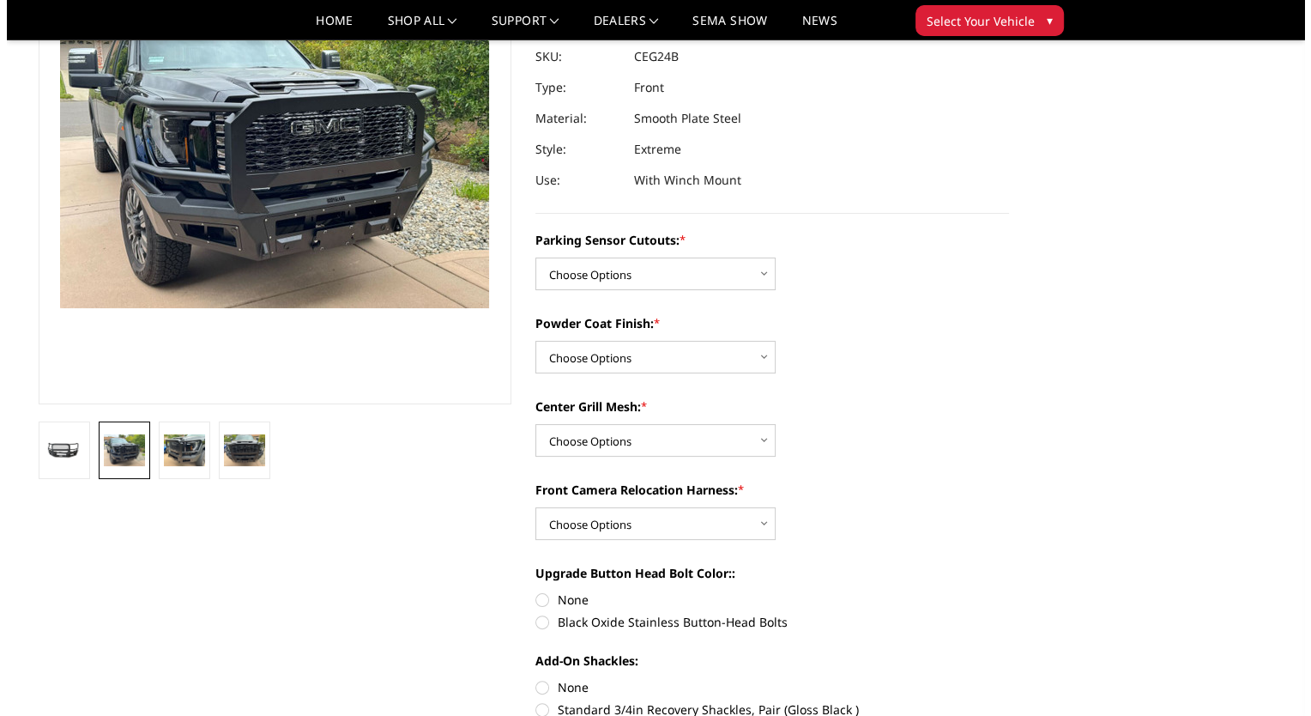
scroll to position [199, 0]
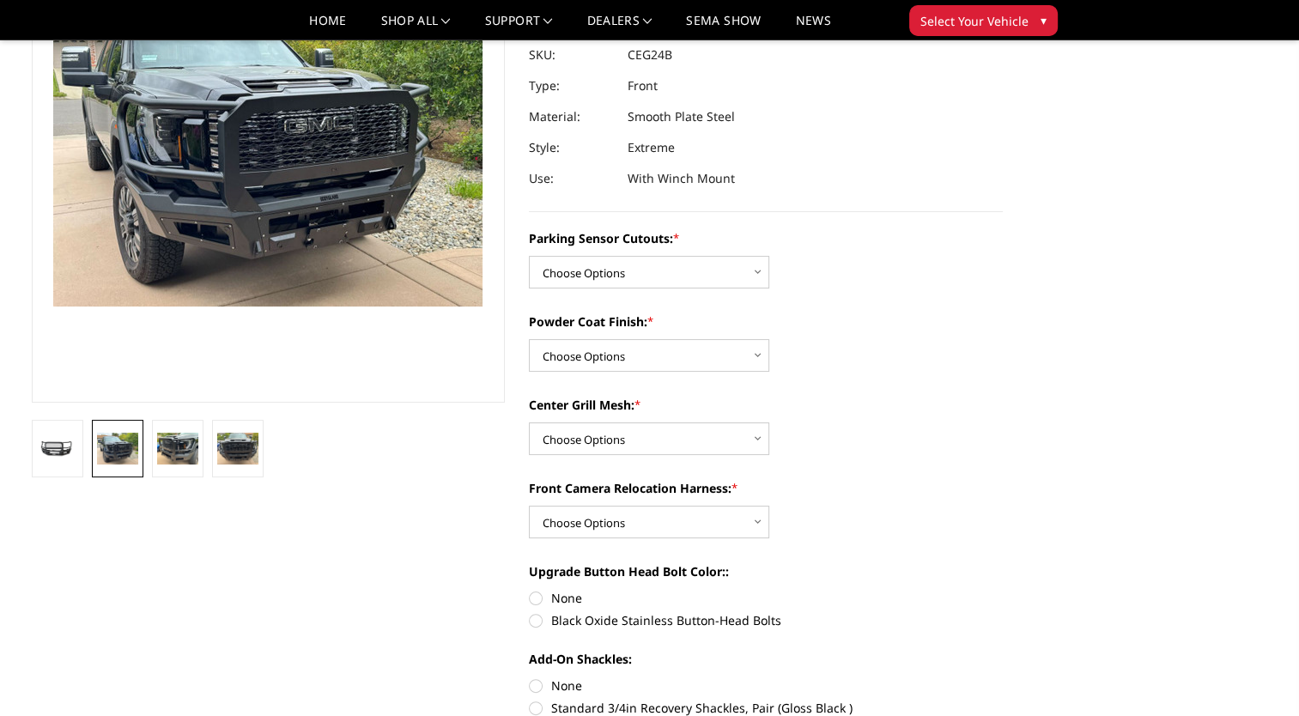
click at [256, 153] on img at bounding box center [305, 118] width 1099 height 824
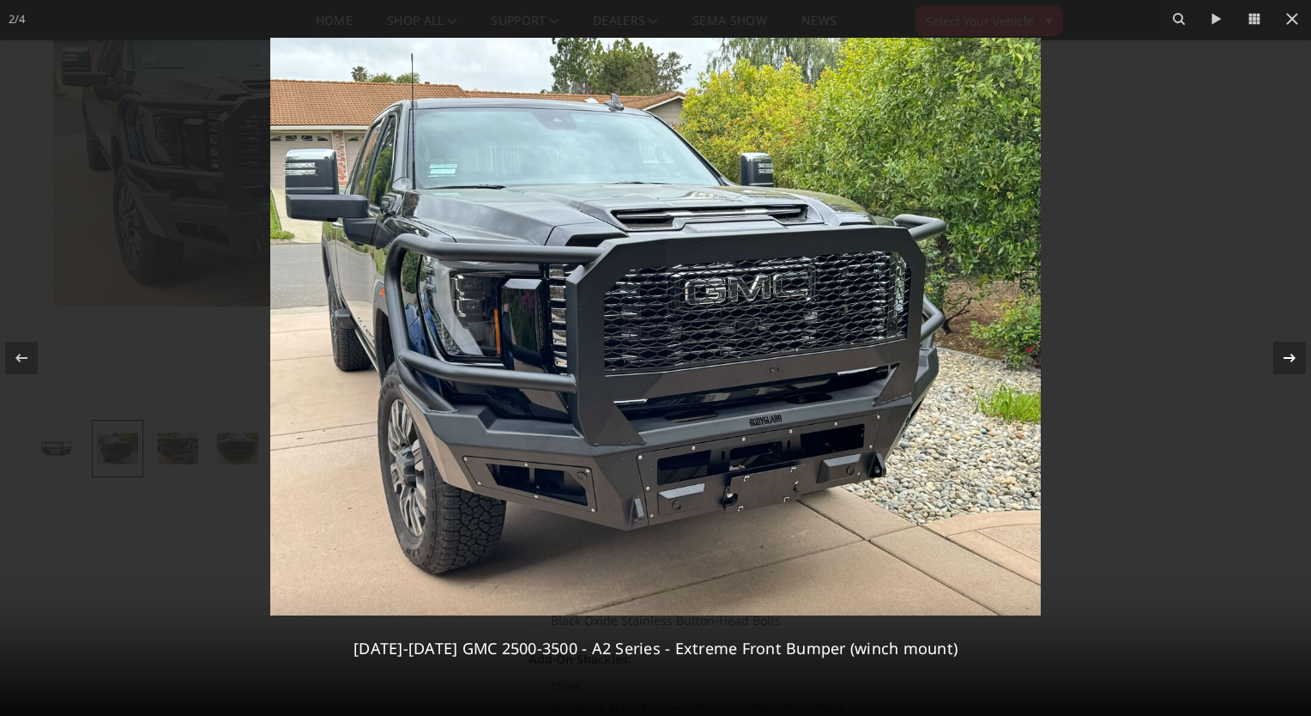
click at [1283, 360] on icon at bounding box center [1290, 358] width 21 height 21
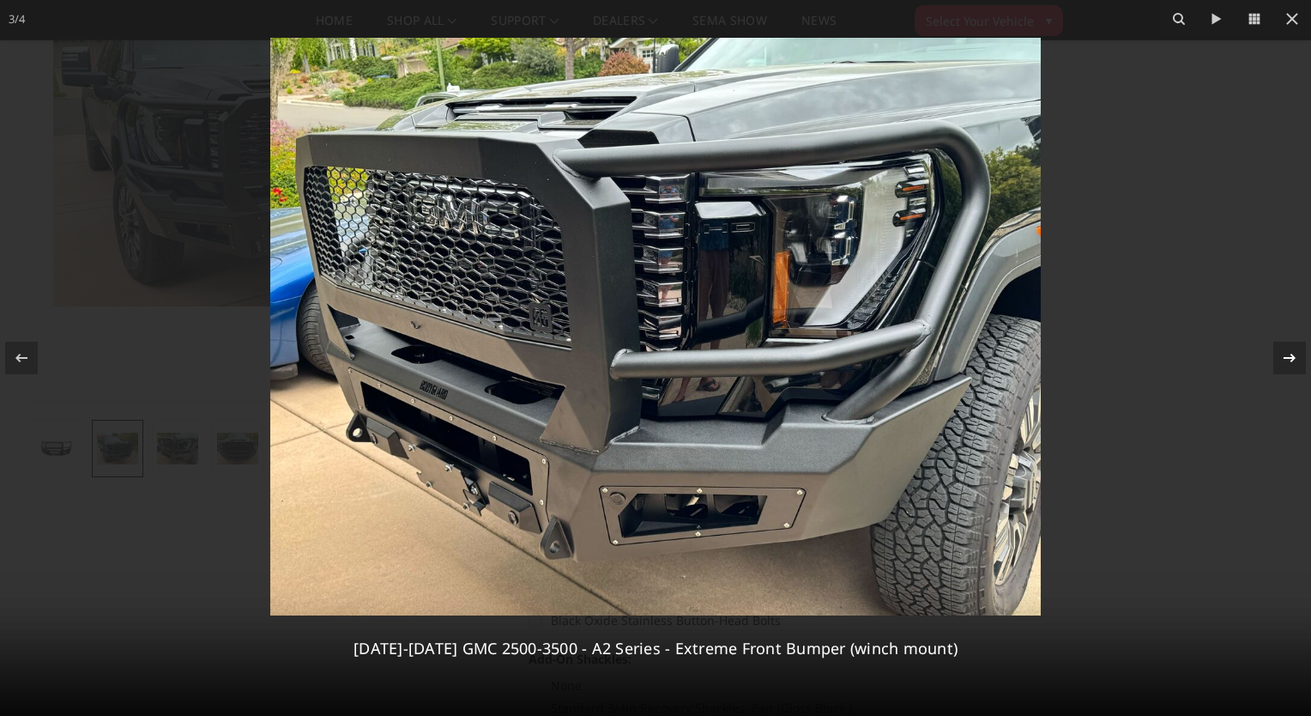
click at [1283, 360] on icon at bounding box center [1290, 358] width 21 height 21
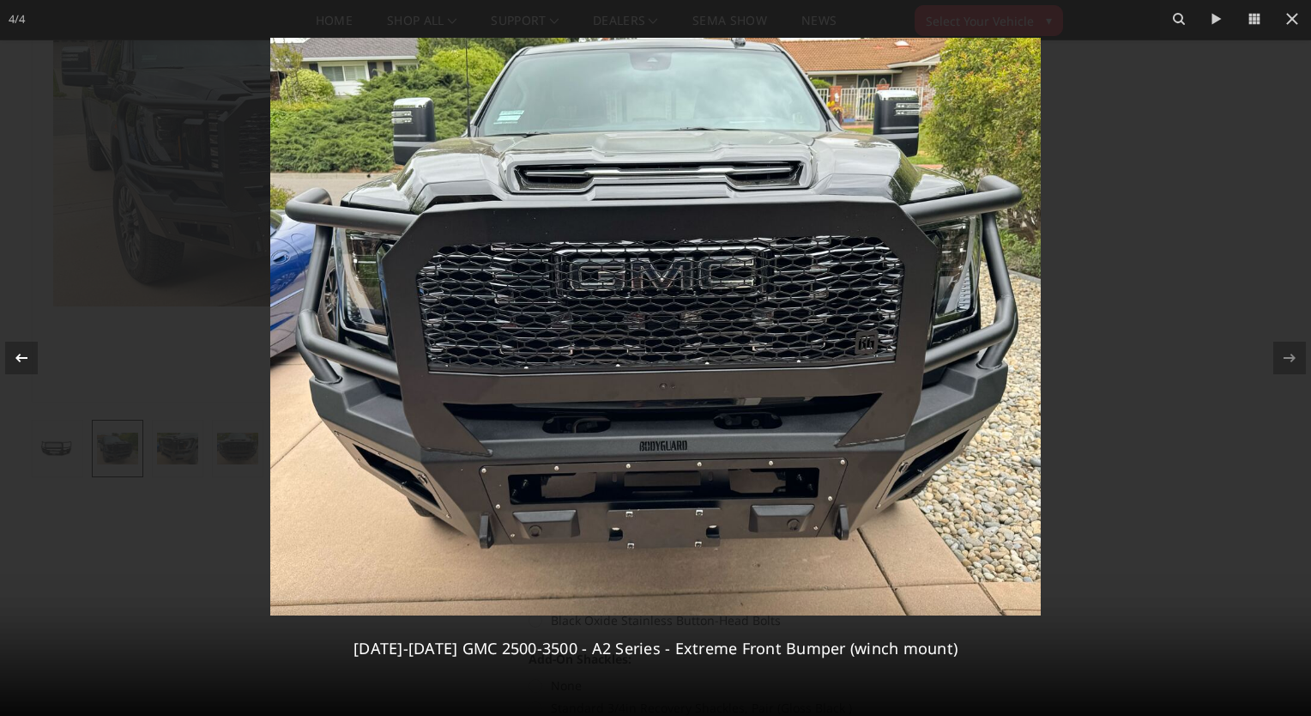
click at [15, 360] on icon at bounding box center [21, 358] width 21 height 21
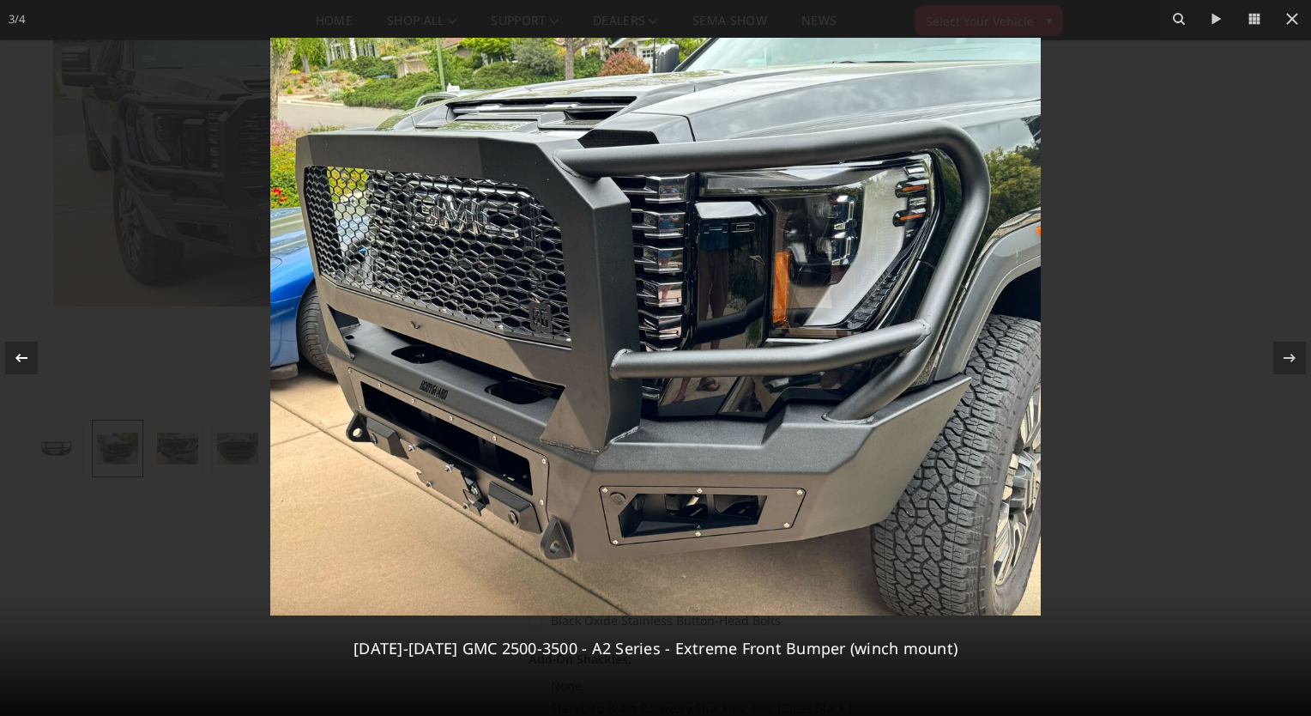
click at [15, 360] on icon at bounding box center [21, 358] width 21 height 21
